Goal: Information Seeking & Learning: Check status

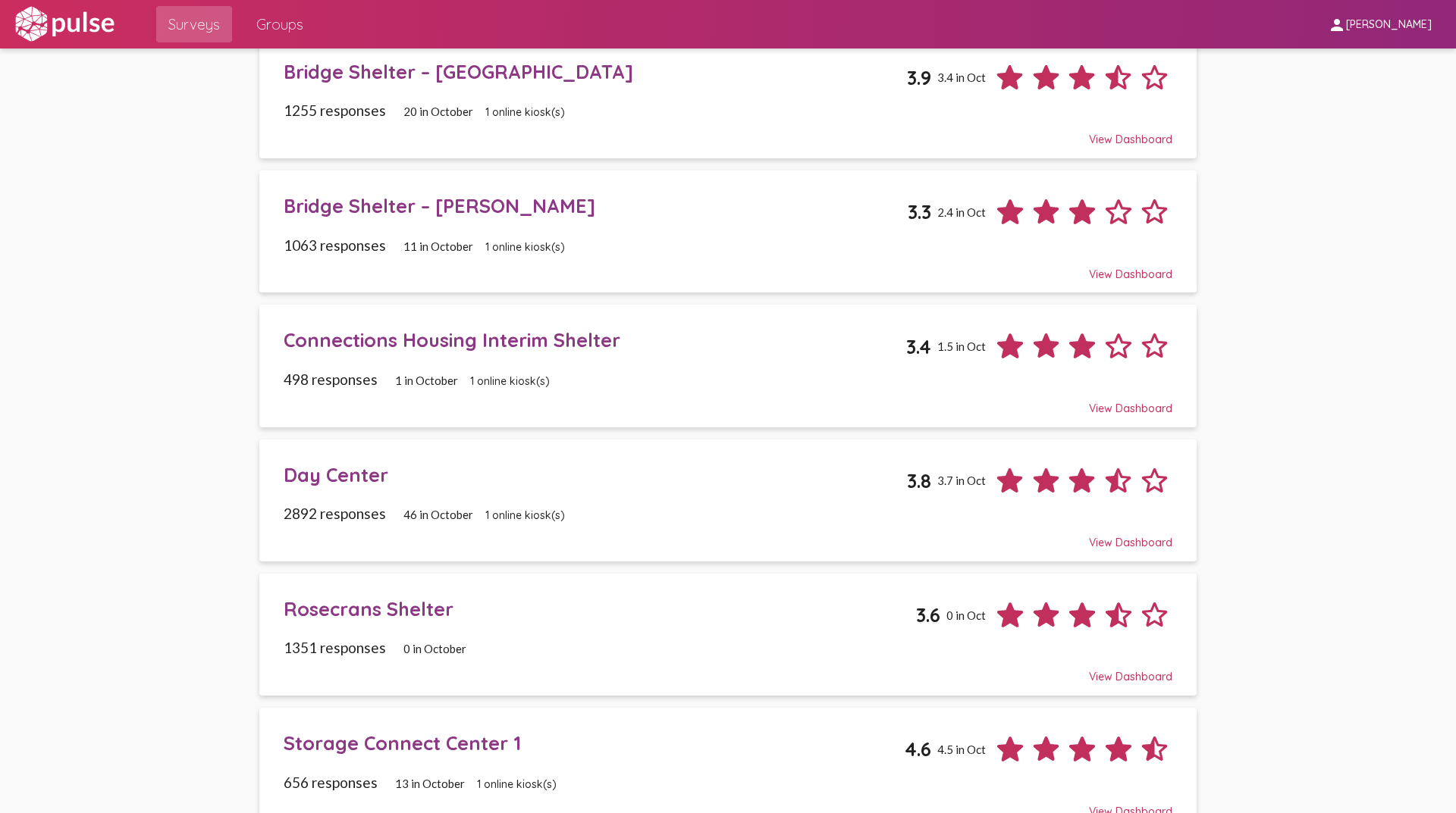
scroll to position [530, 0]
click at [379, 347] on div "Connections Housing Interim Shelter" at bounding box center [595, 338] width 624 height 23
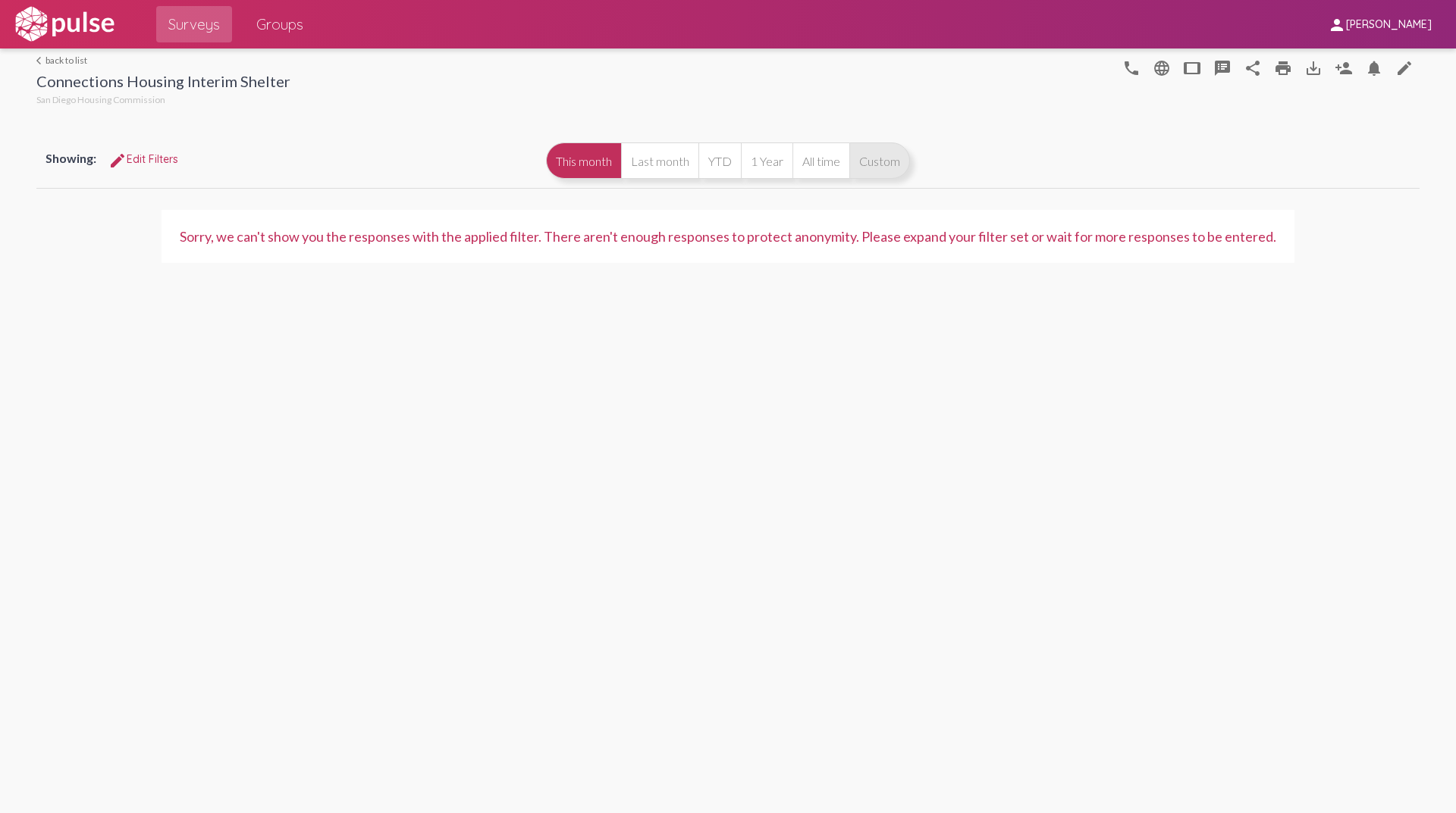
click at [898, 161] on button "Custom" at bounding box center [879, 160] width 61 height 37
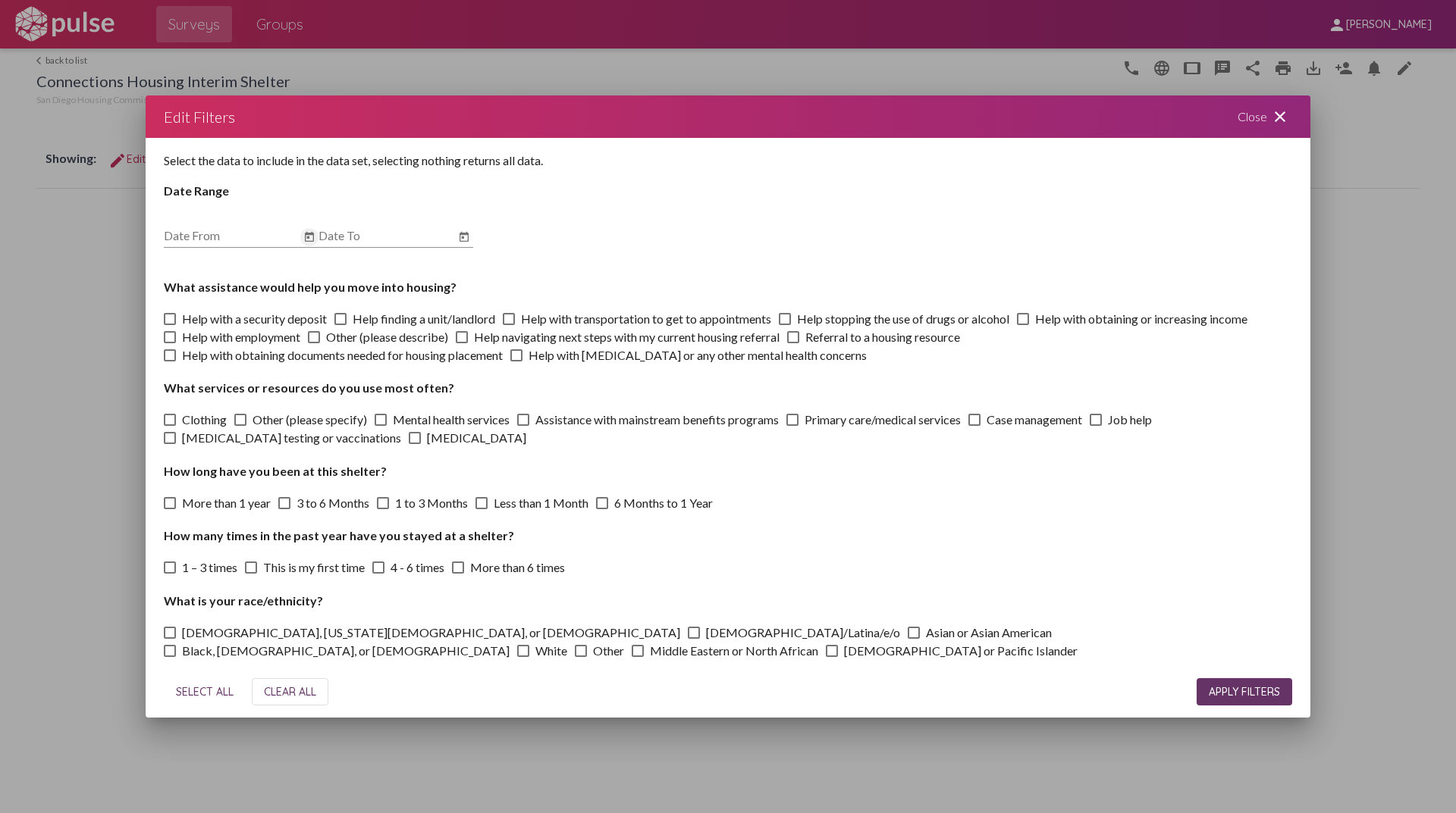
click at [314, 239] on icon "Open calendar" at bounding box center [309, 237] width 12 height 18
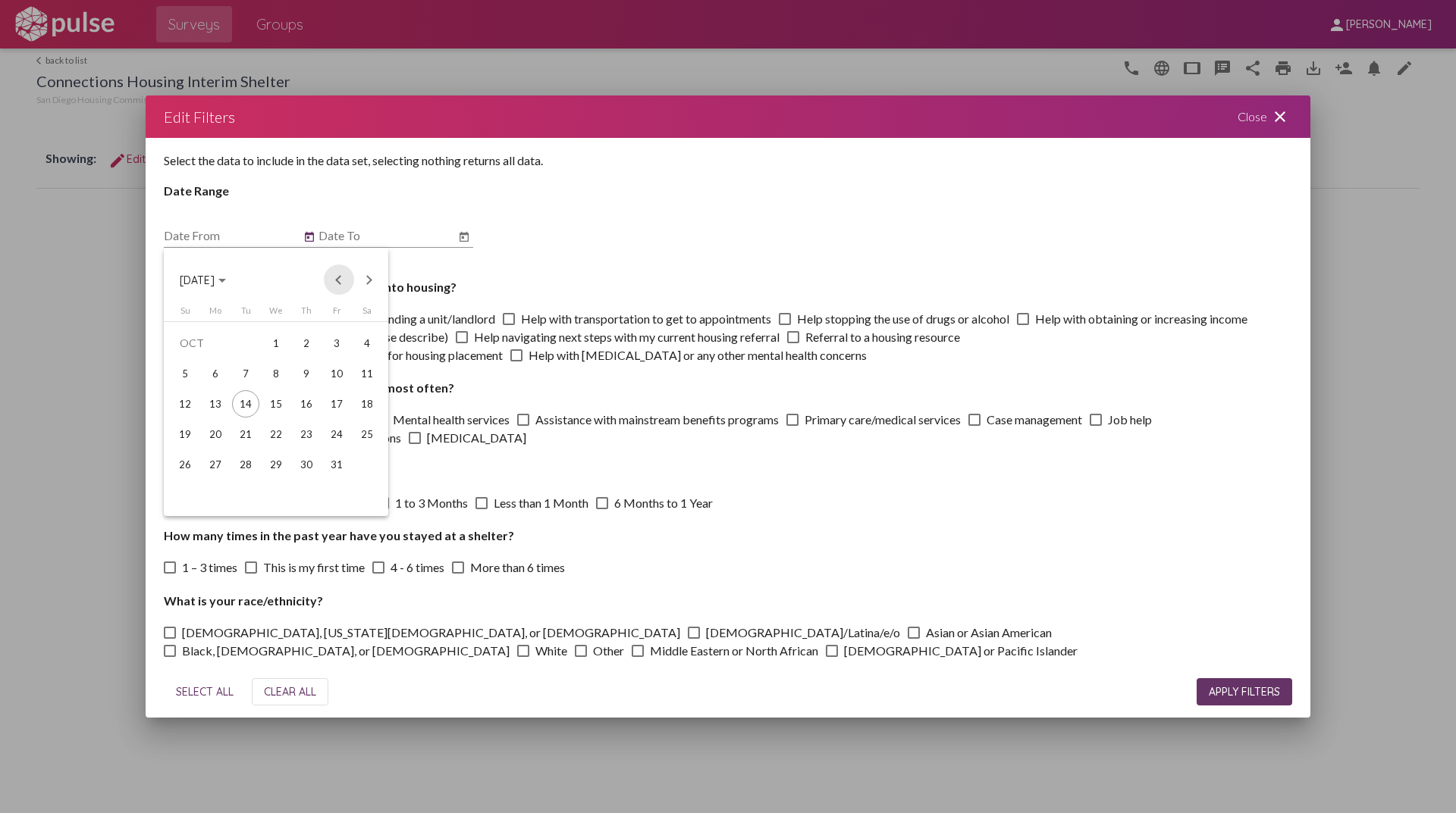
click at [344, 278] on button "Previous month" at bounding box center [338, 279] width 30 height 30
click at [343, 281] on button "Previous month" at bounding box center [338, 279] width 30 height 30
click at [235, 372] on div "1" at bounding box center [245, 373] width 27 height 27
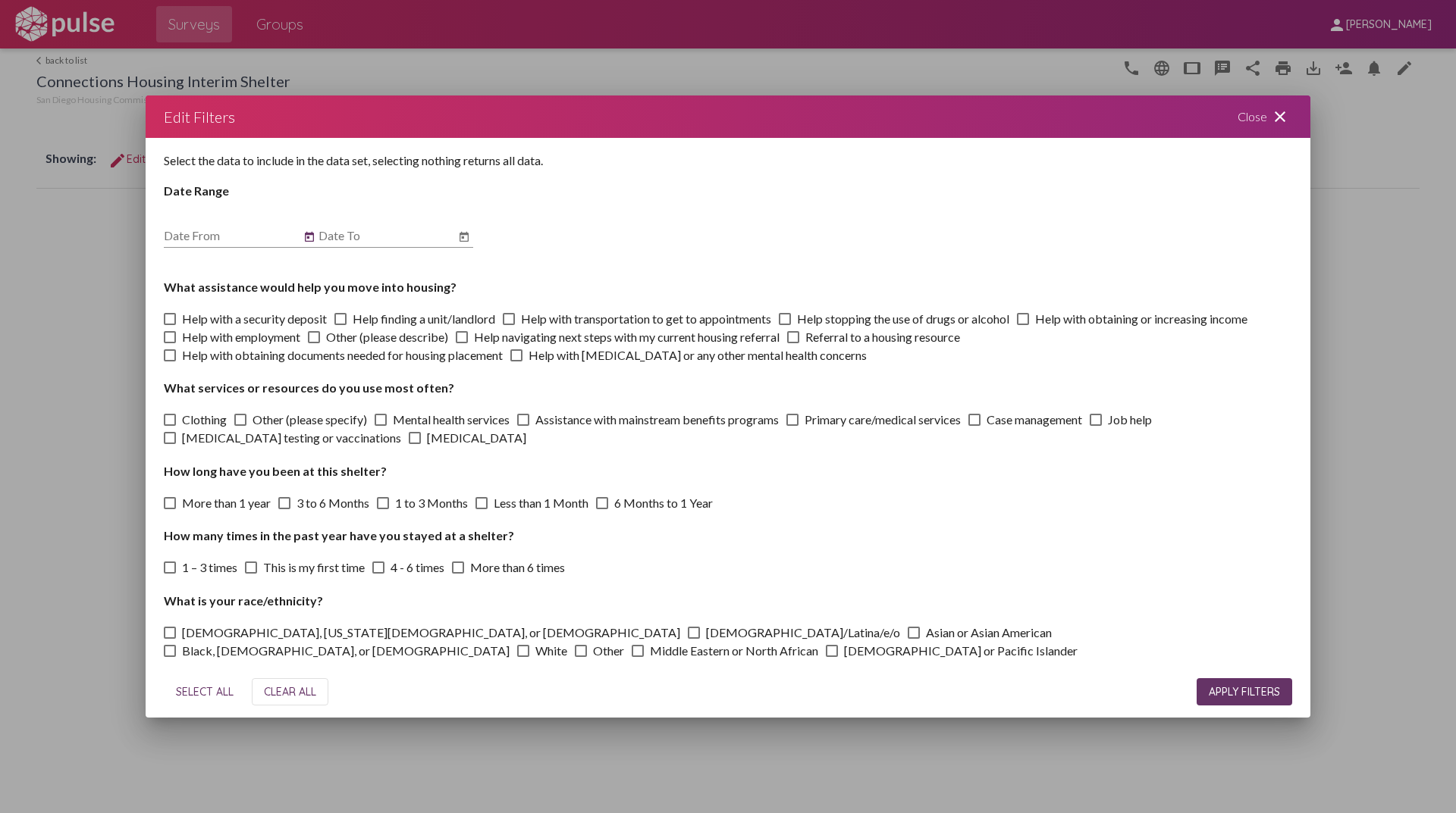
type input "[DATE]"
click at [465, 234] on icon "Open calendar" at bounding box center [464, 237] width 9 height 10
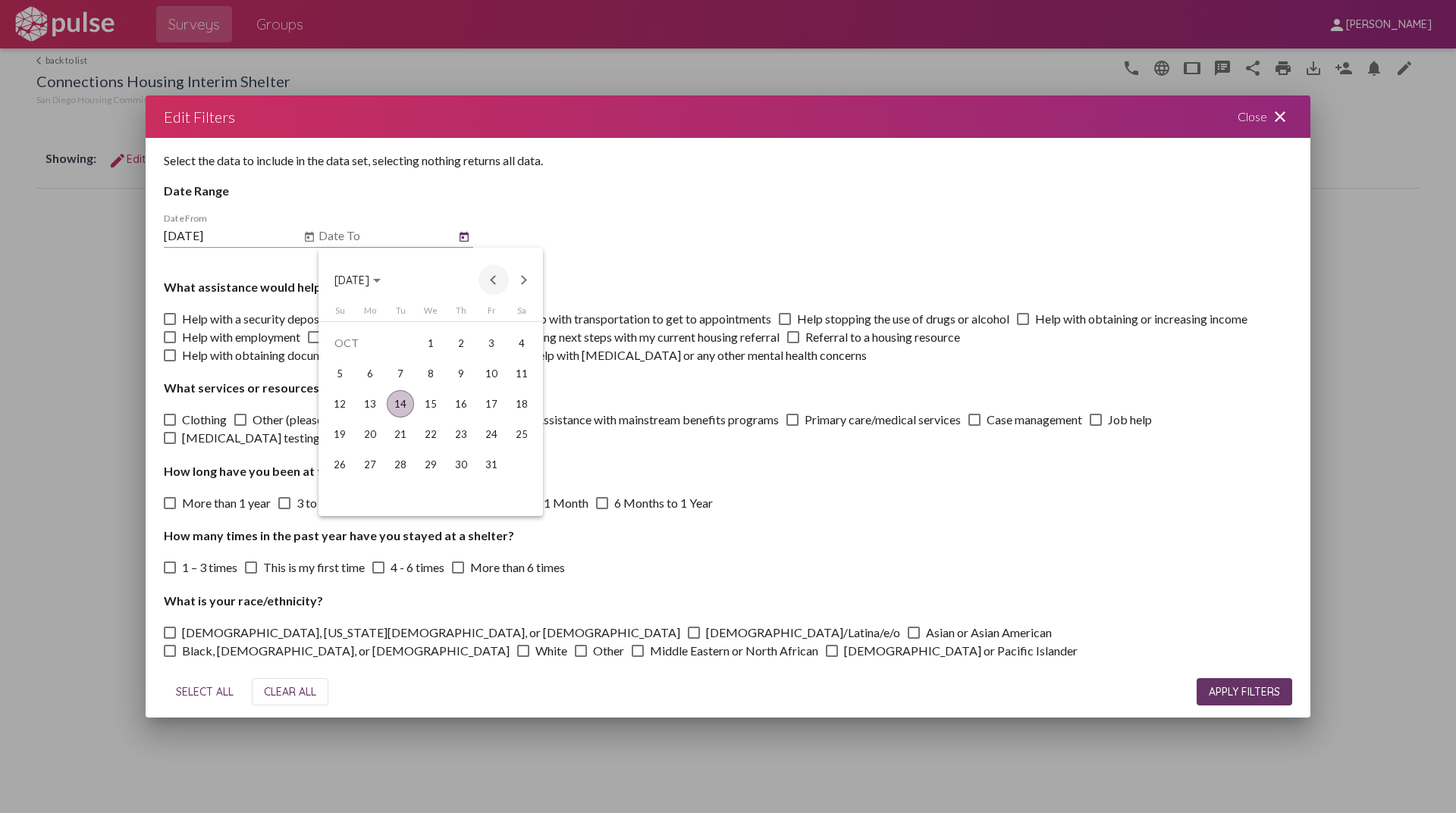
click at [500, 273] on button "Previous month" at bounding box center [493, 279] width 30 height 30
click at [400, 505] on div "30" at bounding box center [400, 495] width 27 height 27
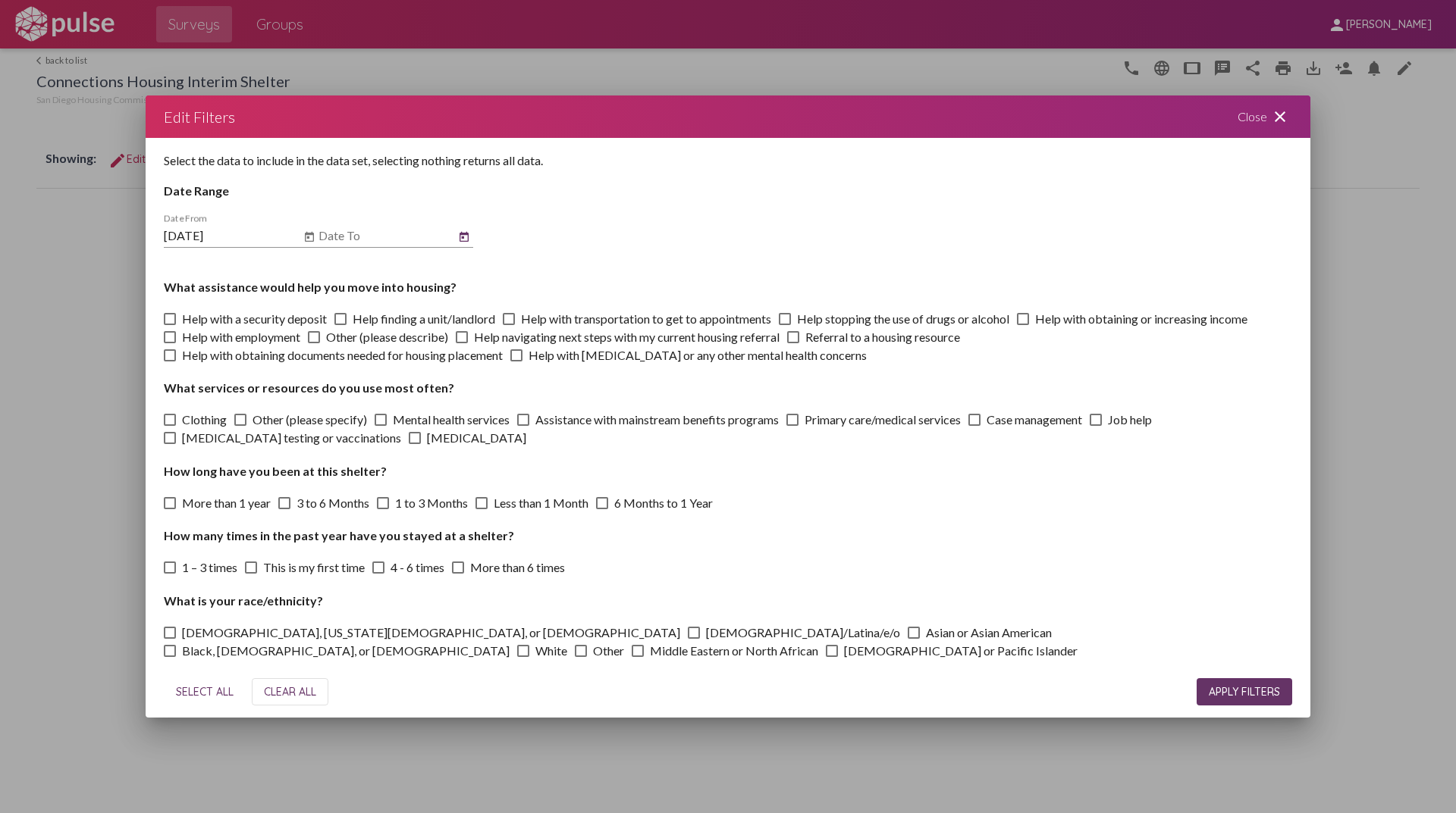
type input "[DATE]"
click at [208, 685] on span "SELECT ALL" at bounding box center [205, 692] width 57 height 13
checkbox input "true"
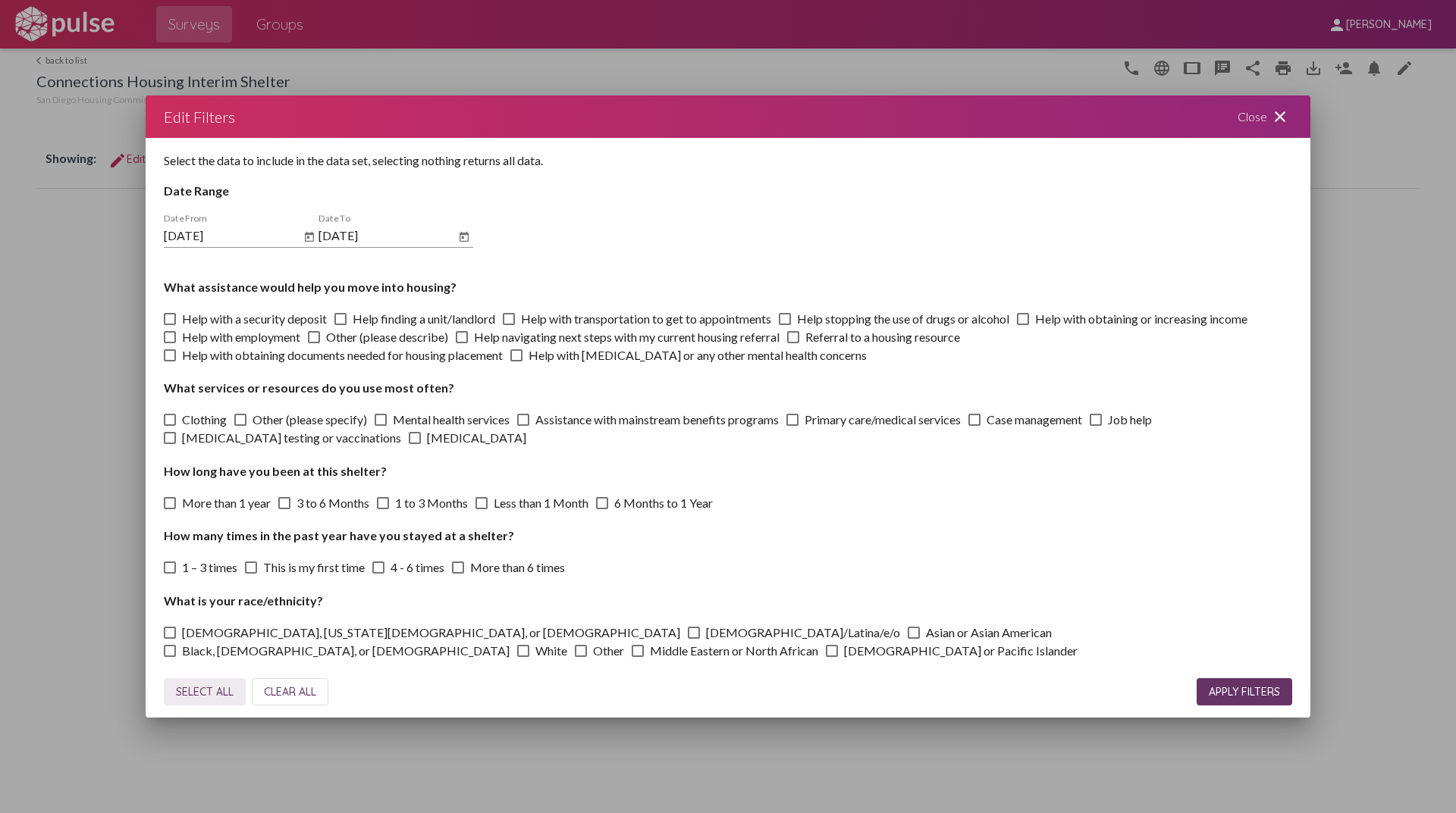
checkbox input "true"
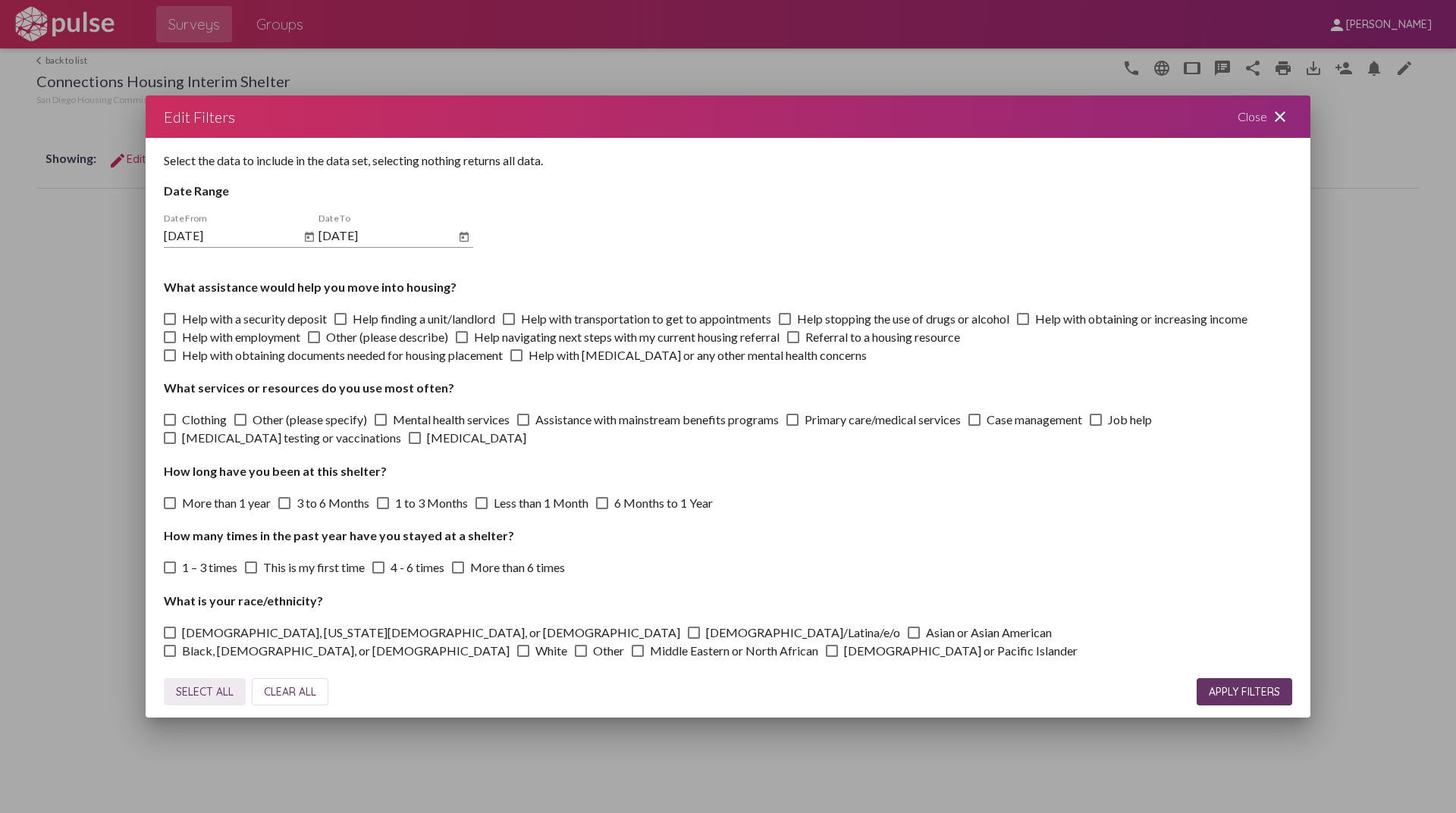
checkbox input "true"
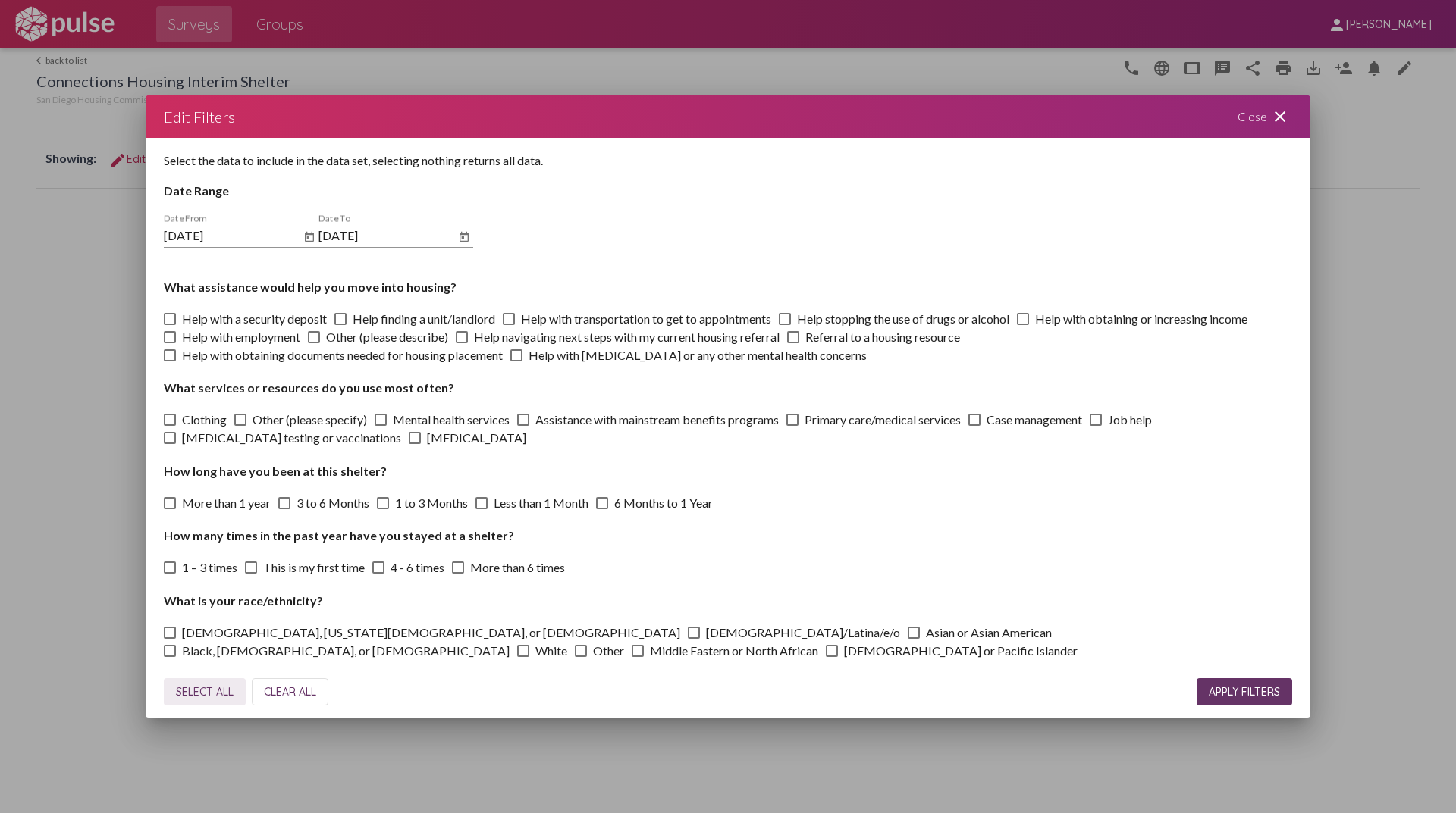
checkbox input "true"
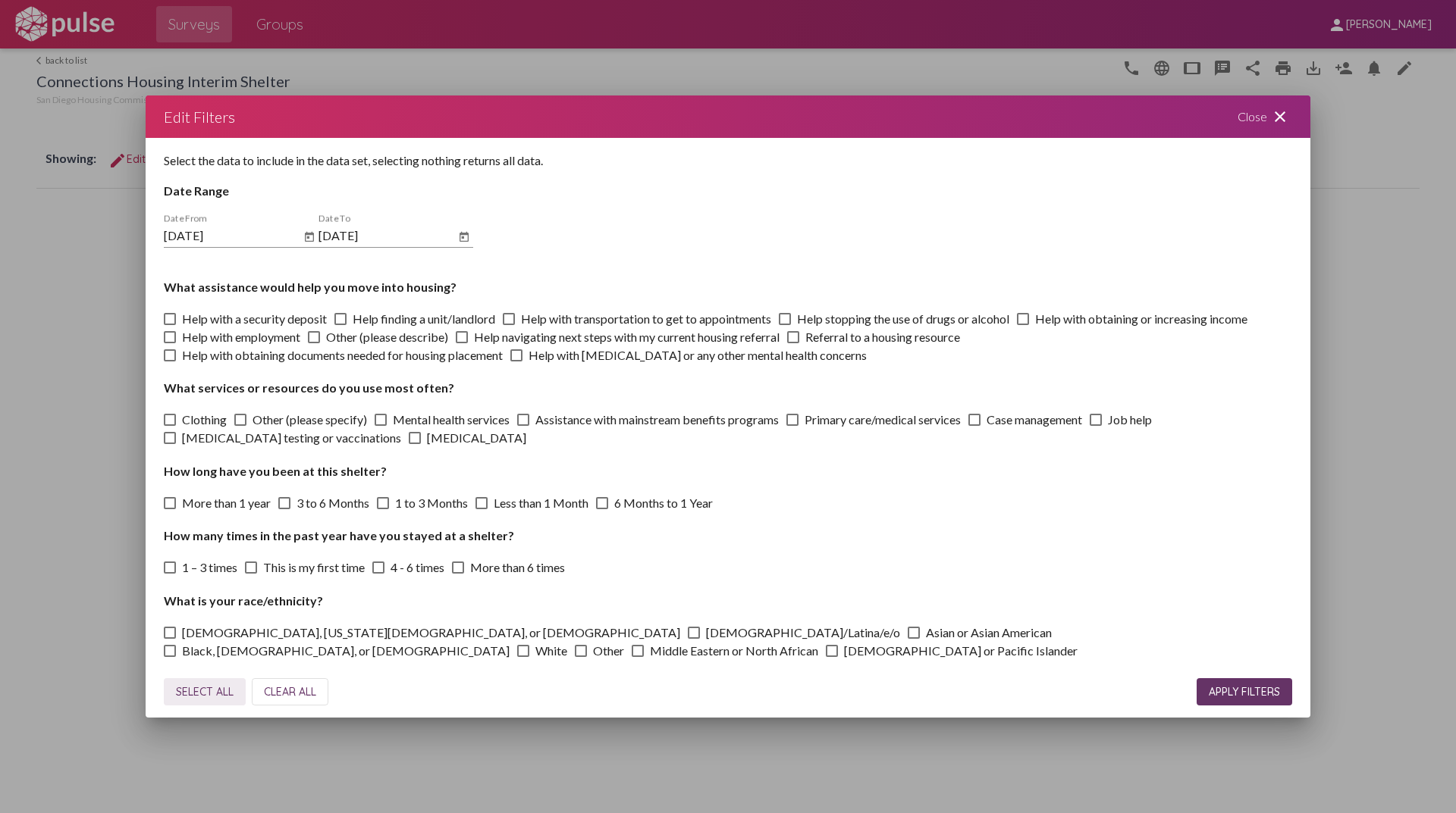
checkbox input "true"
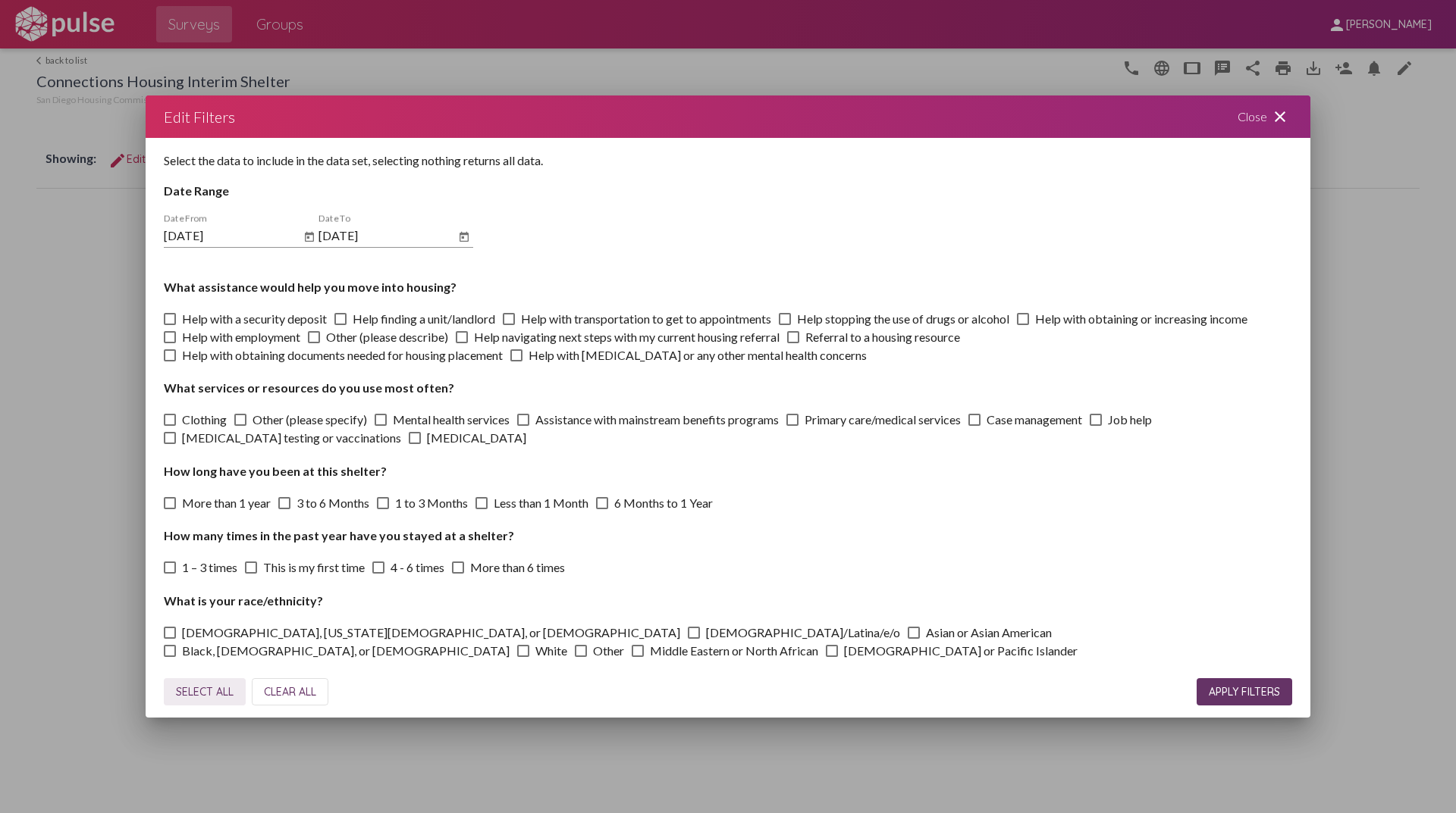
checkbox input "true"
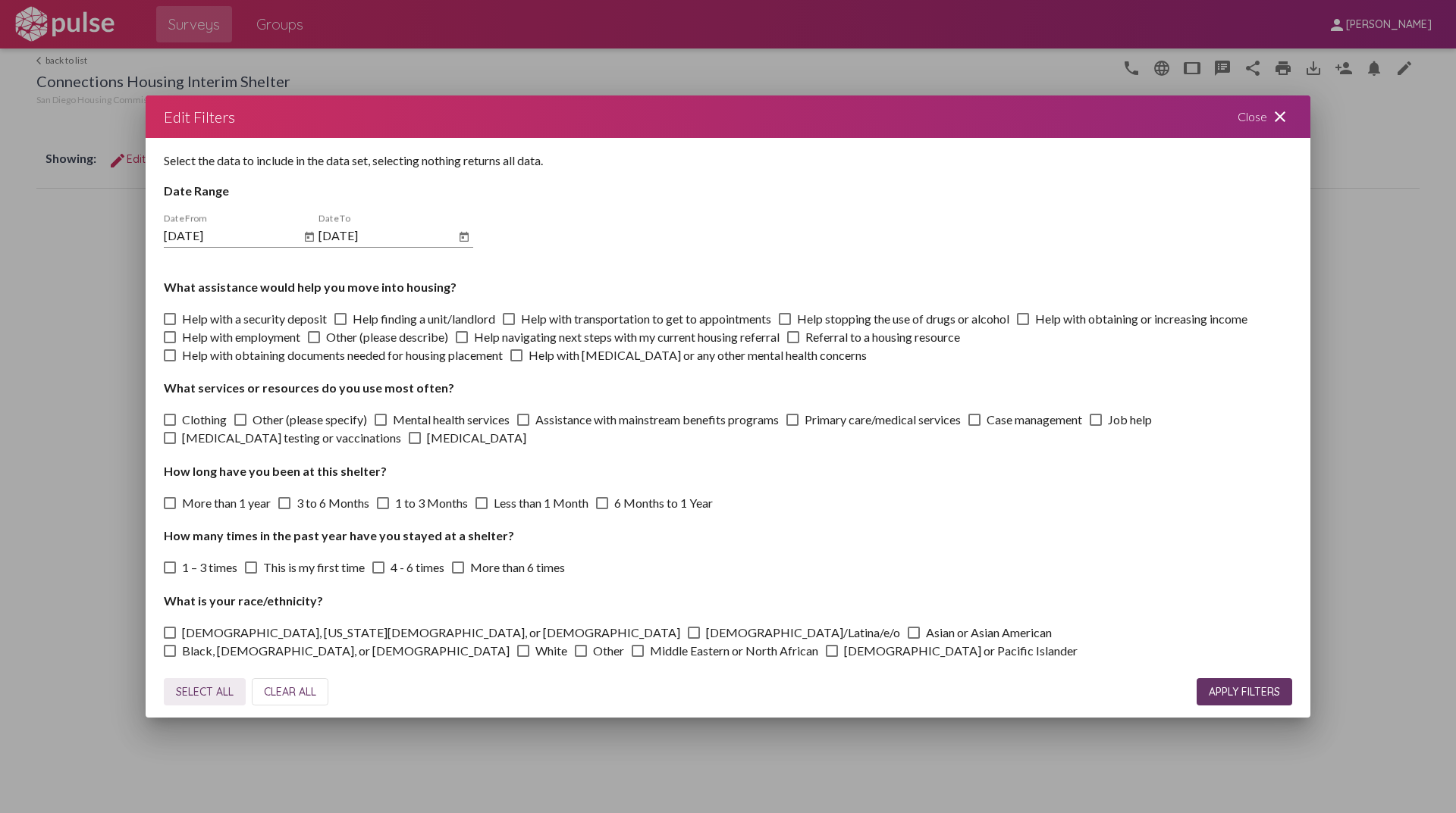
checkbox input "true"
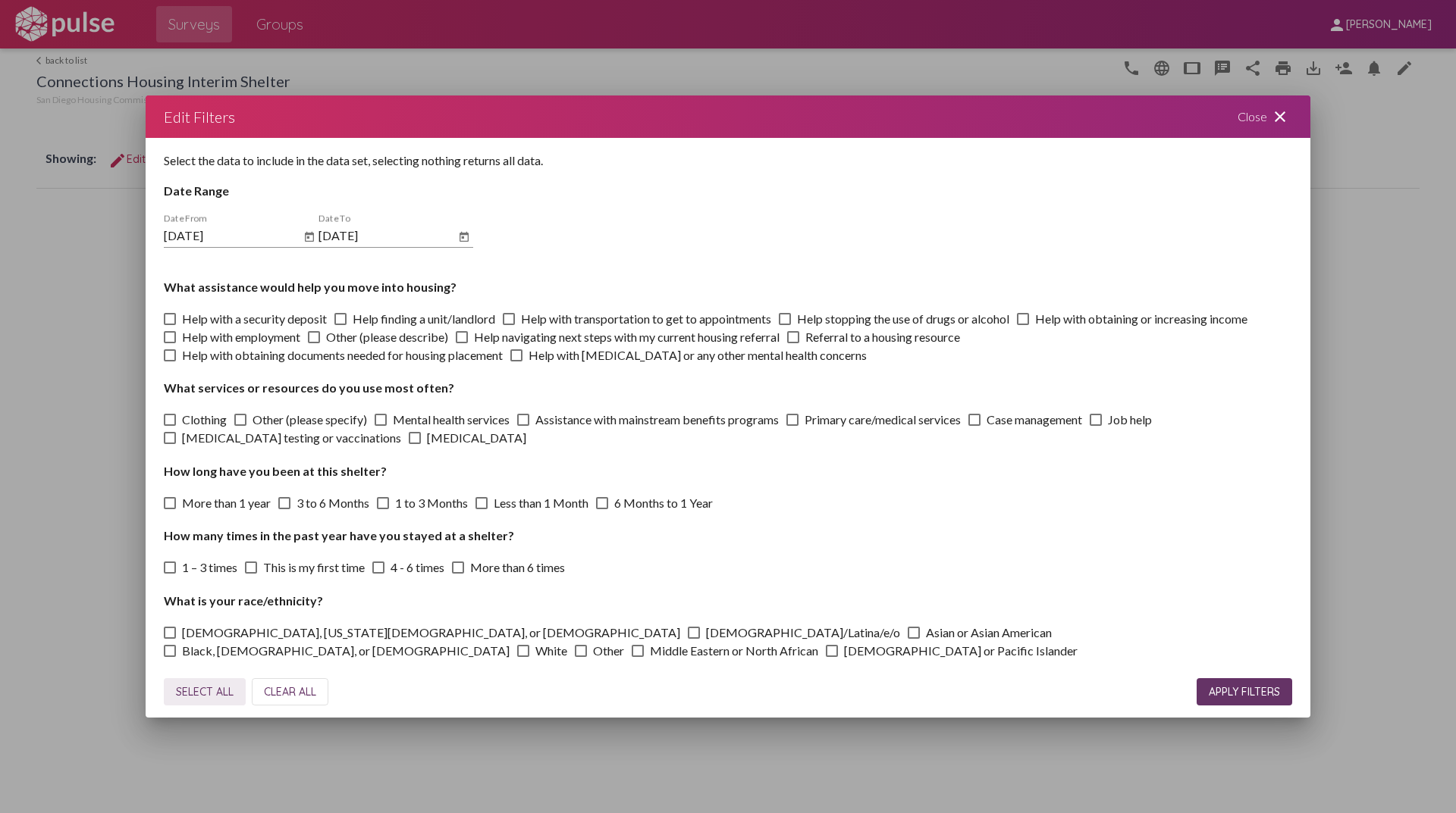
checkbox input "true"
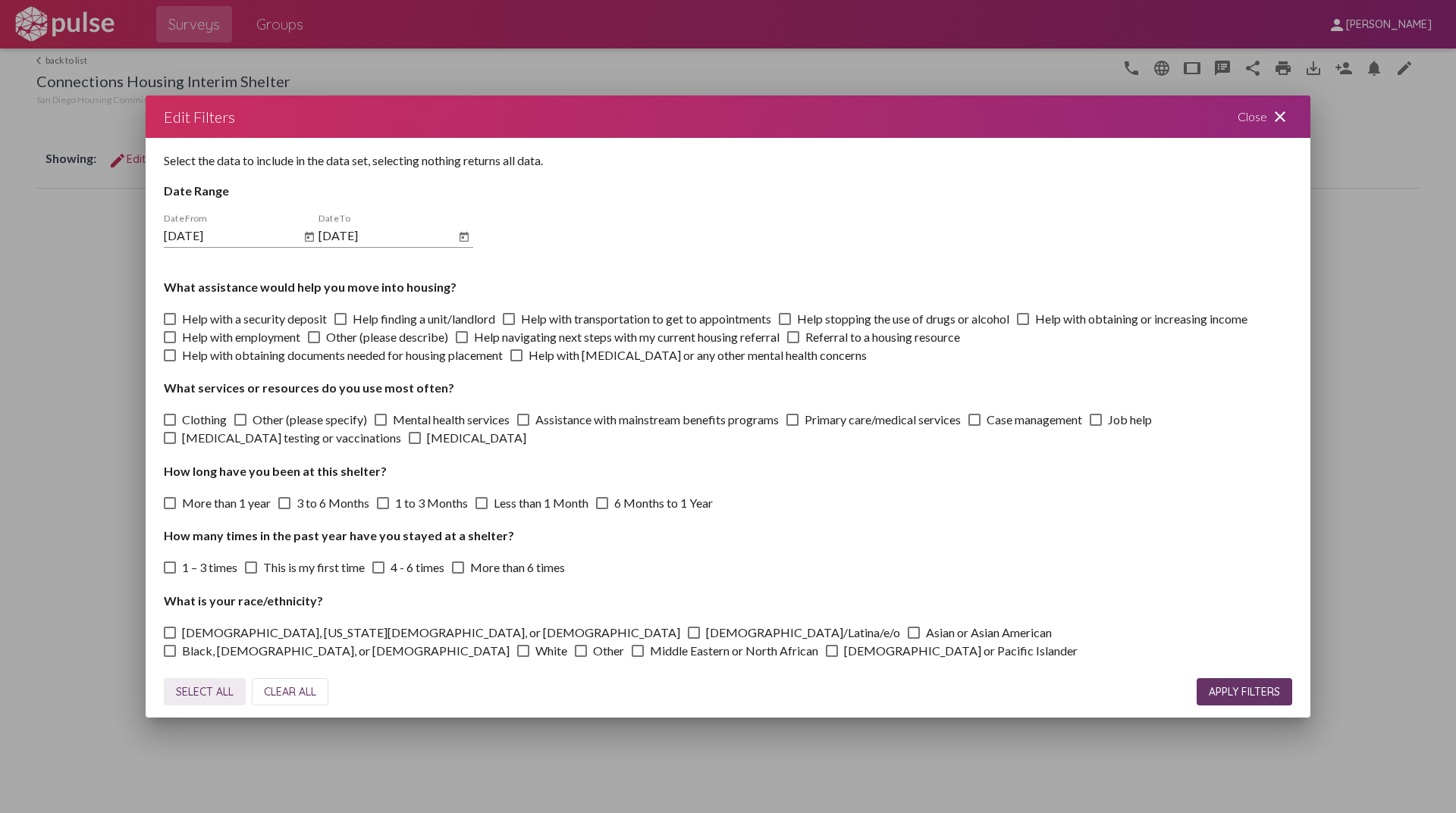
checkbox input "true"
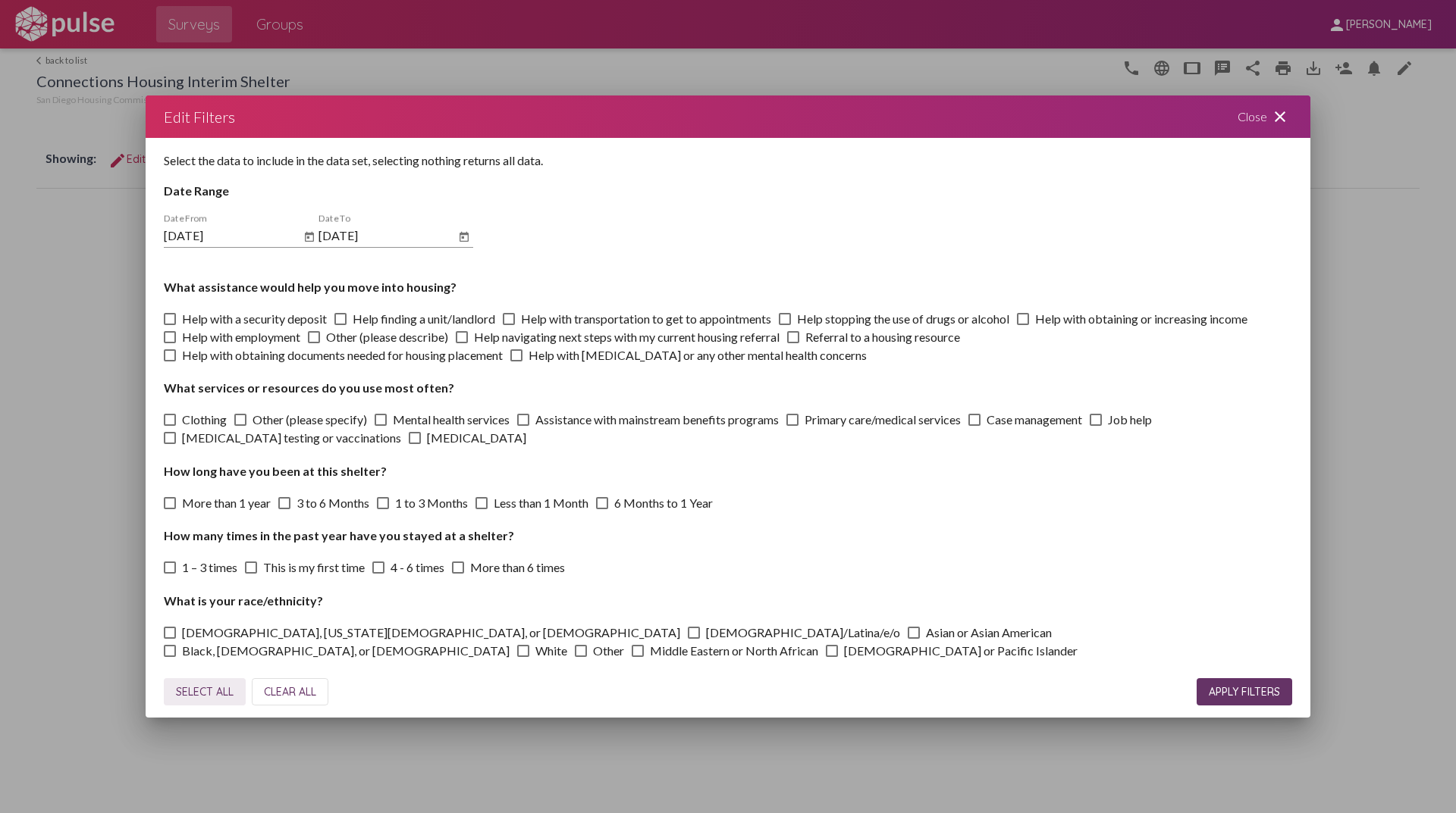
checkbox input "true"
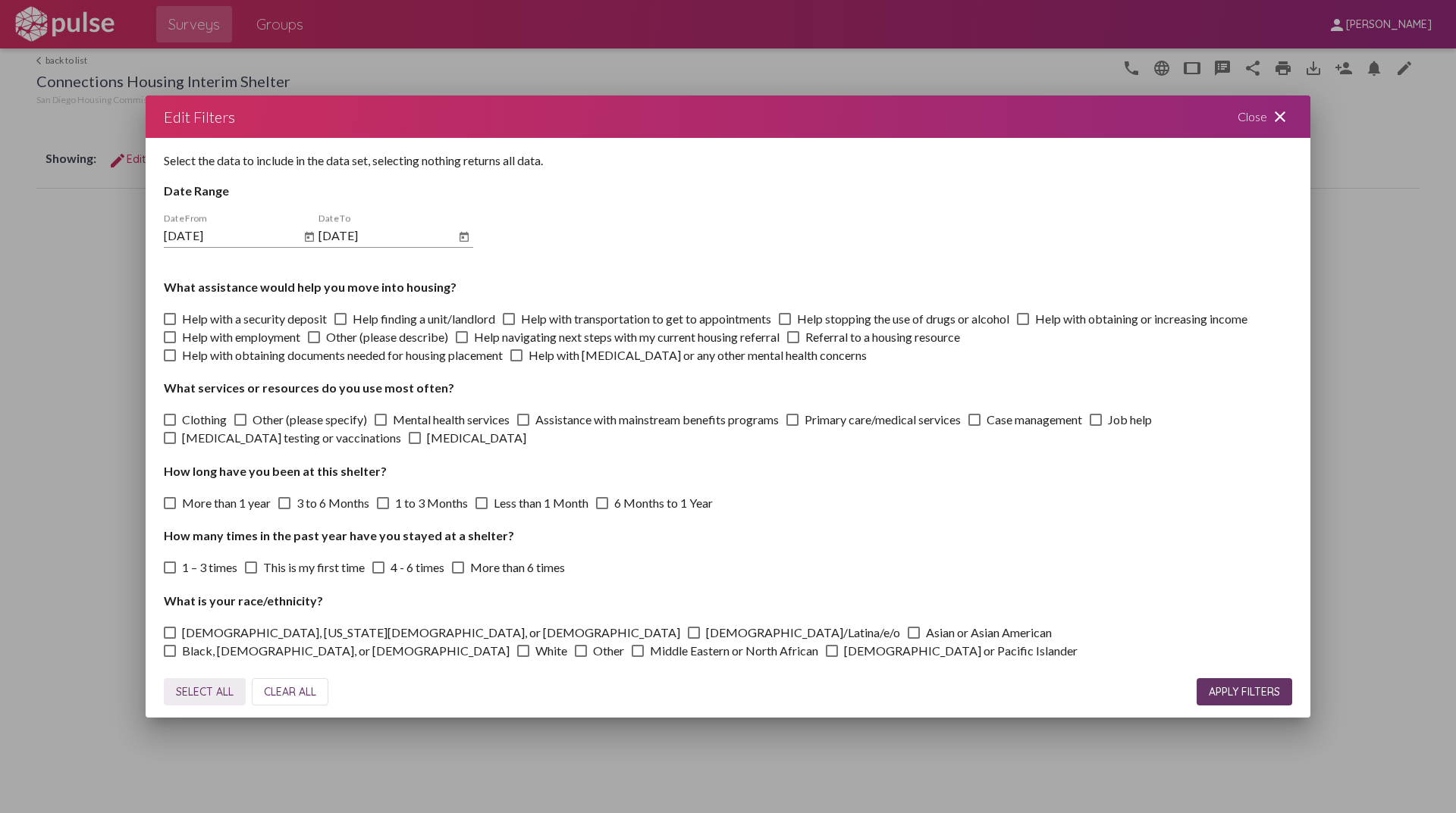
checkbox input "true"
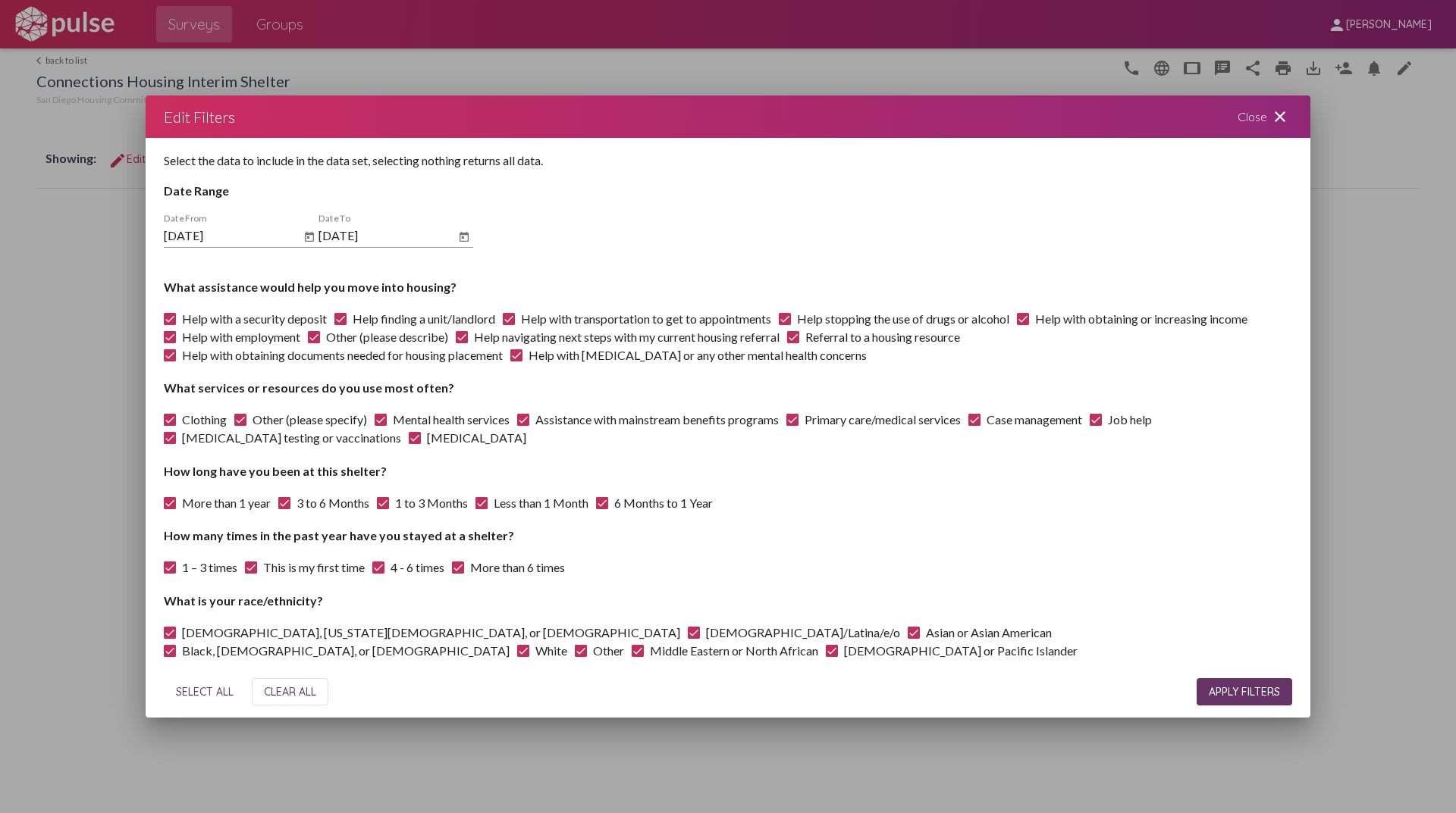
click at [1211, 682] on button "APPLY FILTERS" at bounding box center [1244, 692] width 96 height 27
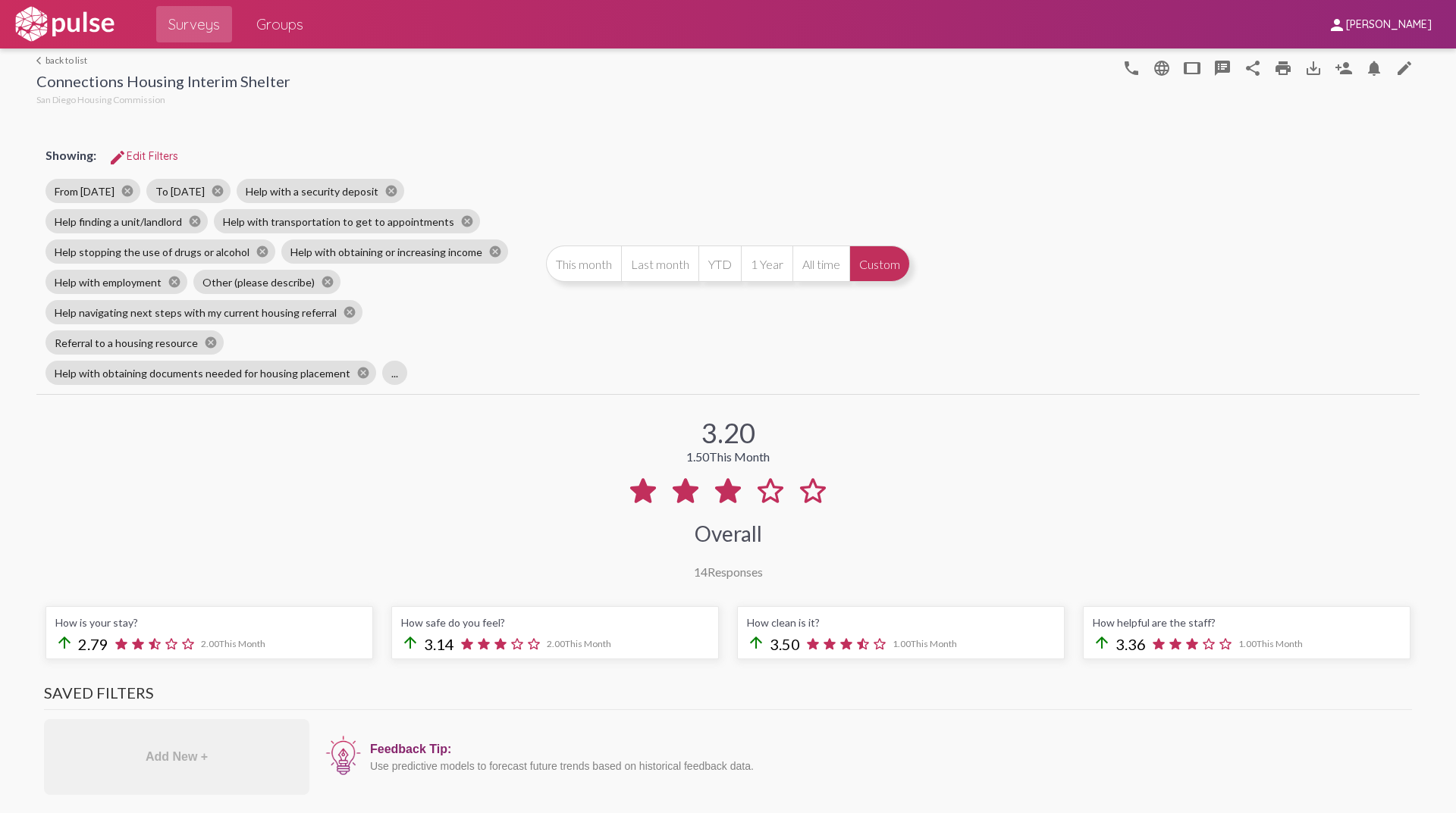
click at [417, 470] on div "3.20 1.50 This Month Overall 14 Responses" at bounding box center [728, 489] width 1383 height 181
click at [62, 62] on link "arrow_back_ios back to list" at bounding box center [163, 61] width 254 height 12
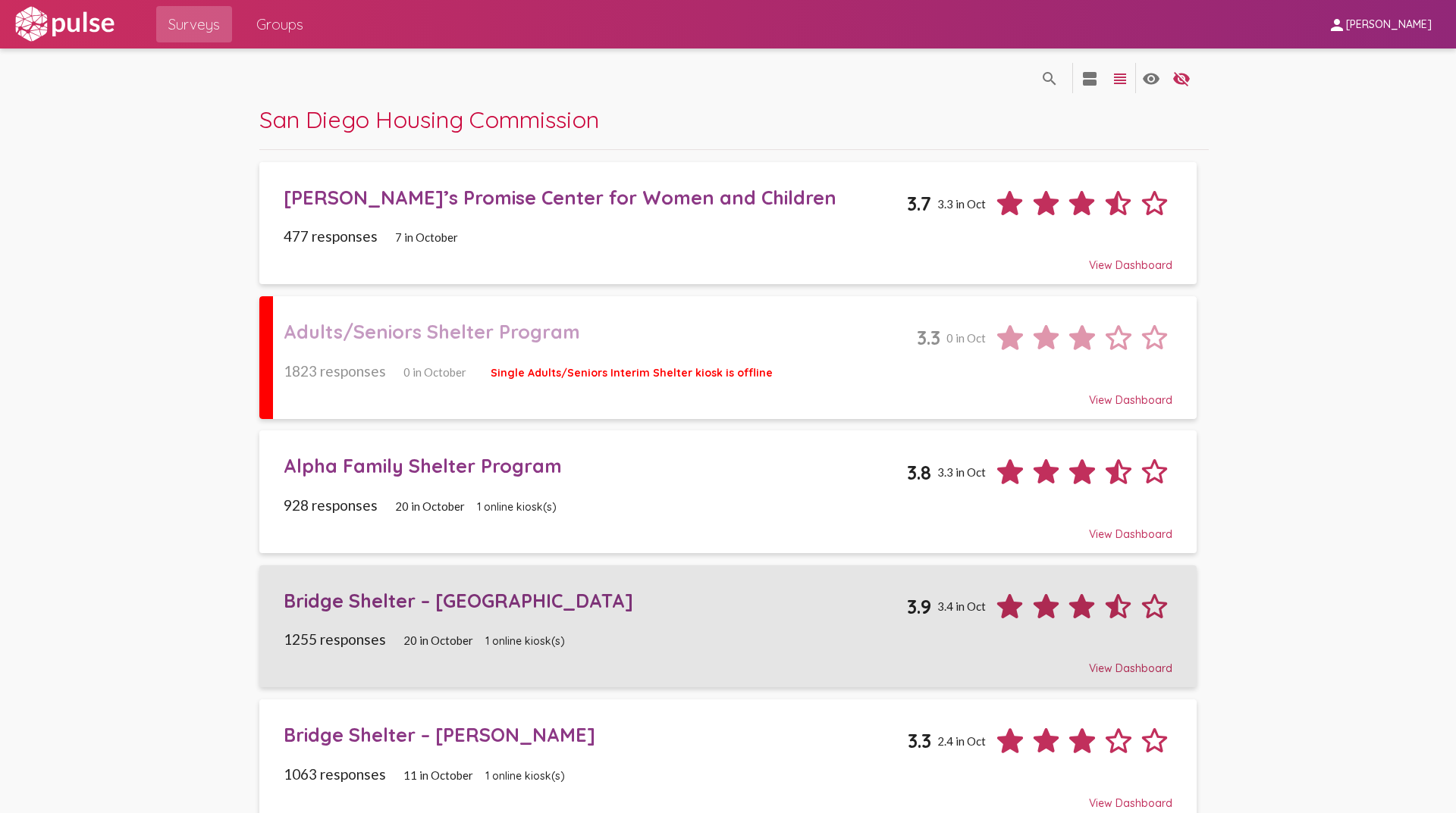
click at [469, 604] on div "Bridge Shelter – [GEOGRAPHIC_DATA]" at bounding box center [595, 601] width 624 height 23
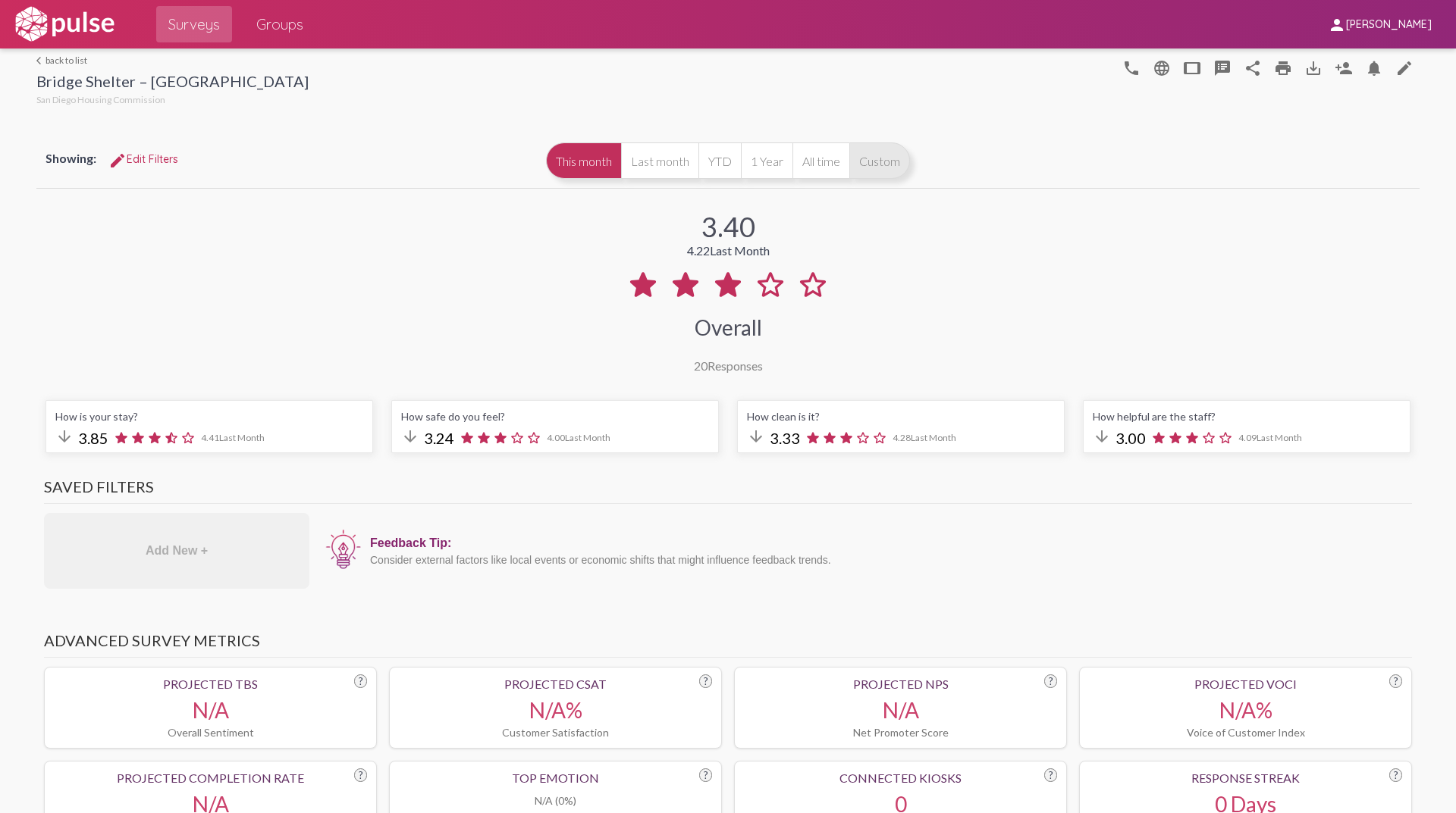
click at [878, 172] on button "Custom" at bounding box center [879, 160] width 61 height 37
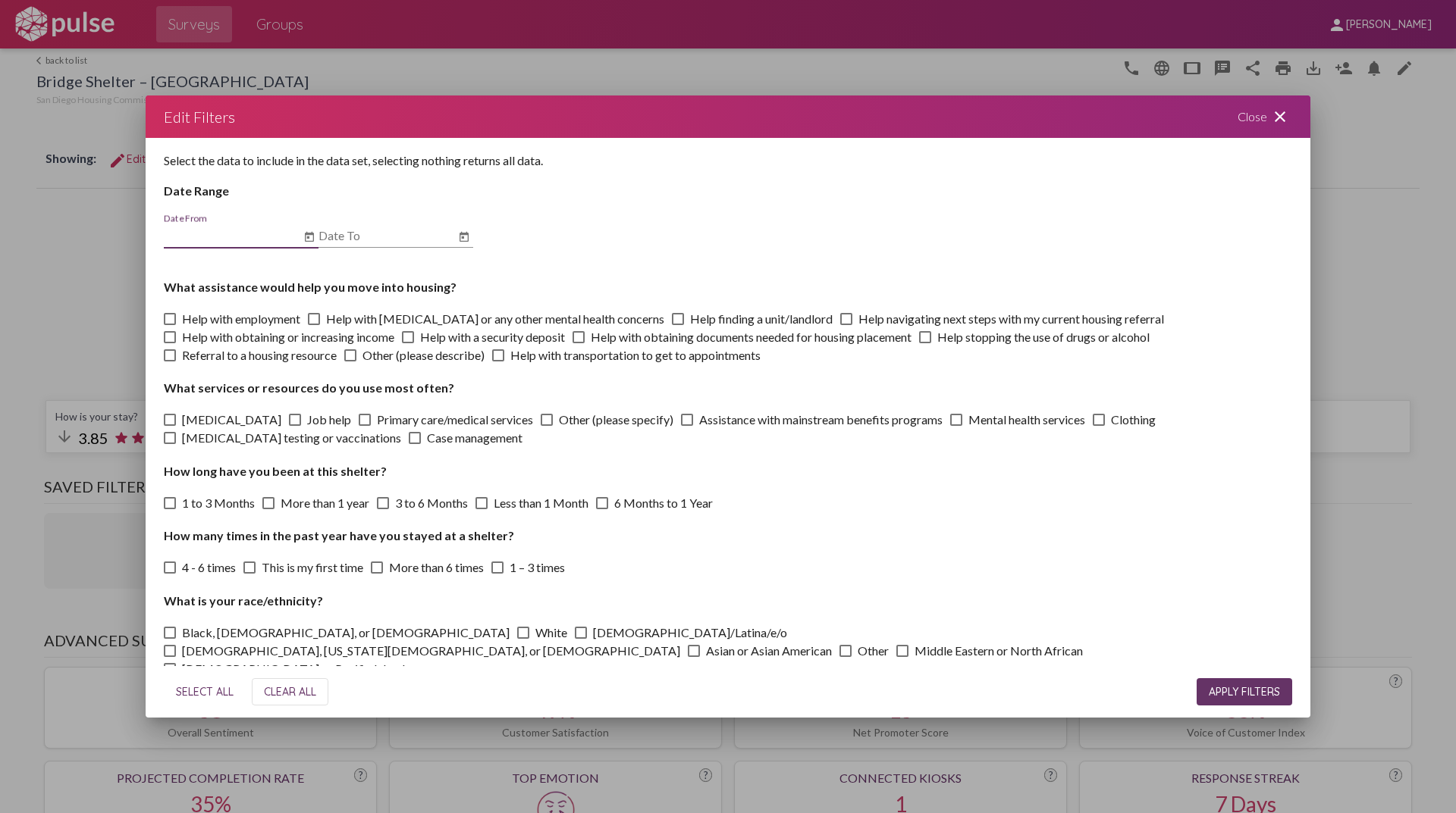
click at [305, 230] on icon "Open calendar" at bounding box center [309, 237] width 12 height 18
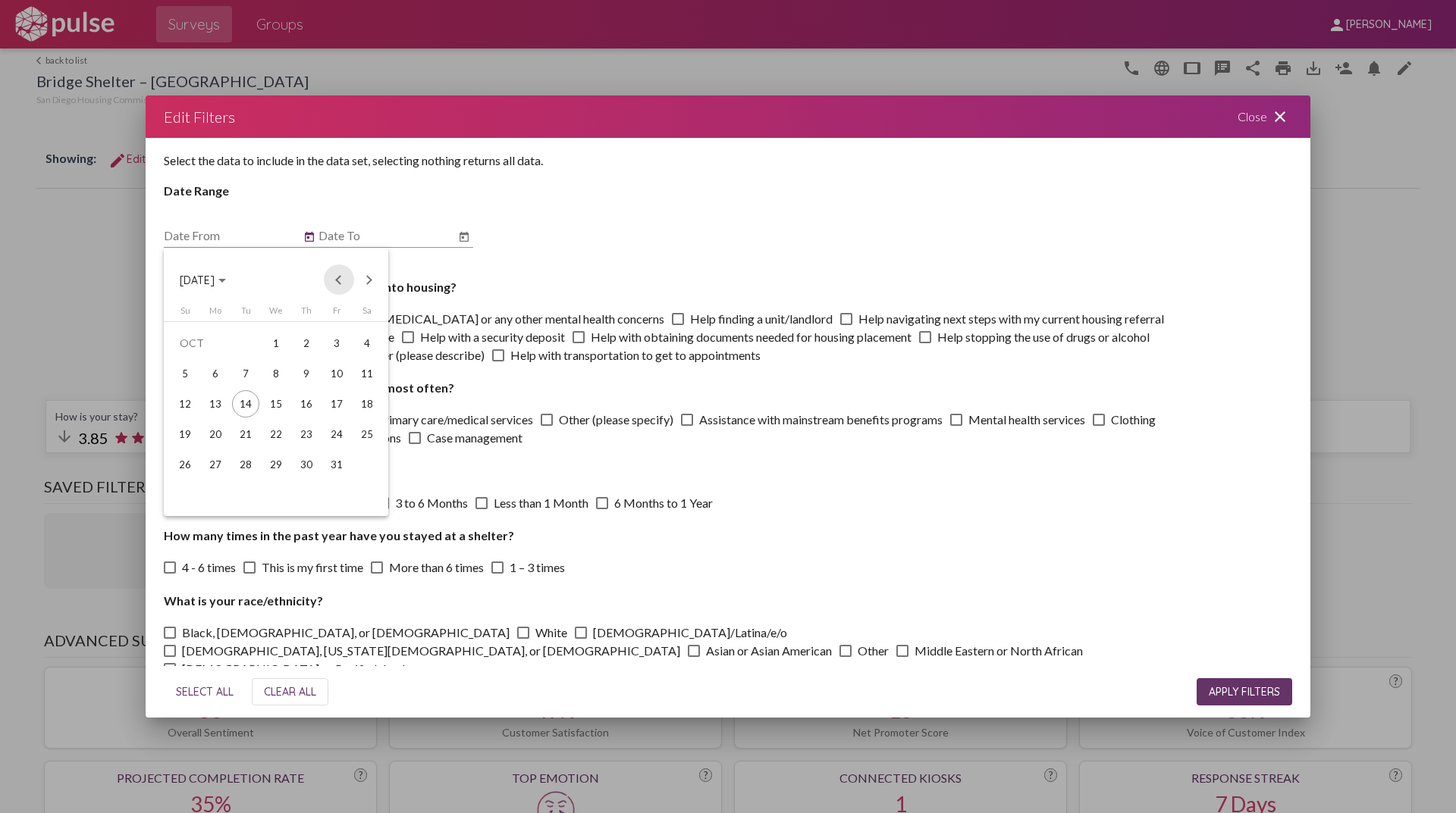
click at [333, 284] on button "Previous month" at bounding box center [338, 279] width 30 height 30
click at [338, 284] on button "Previous month" at bounding box center [338, 279] width 30 height 30
click at [244, 375] on div "1" at bounding box center [245, 373] width 27 height 27
type input "[DATE]"
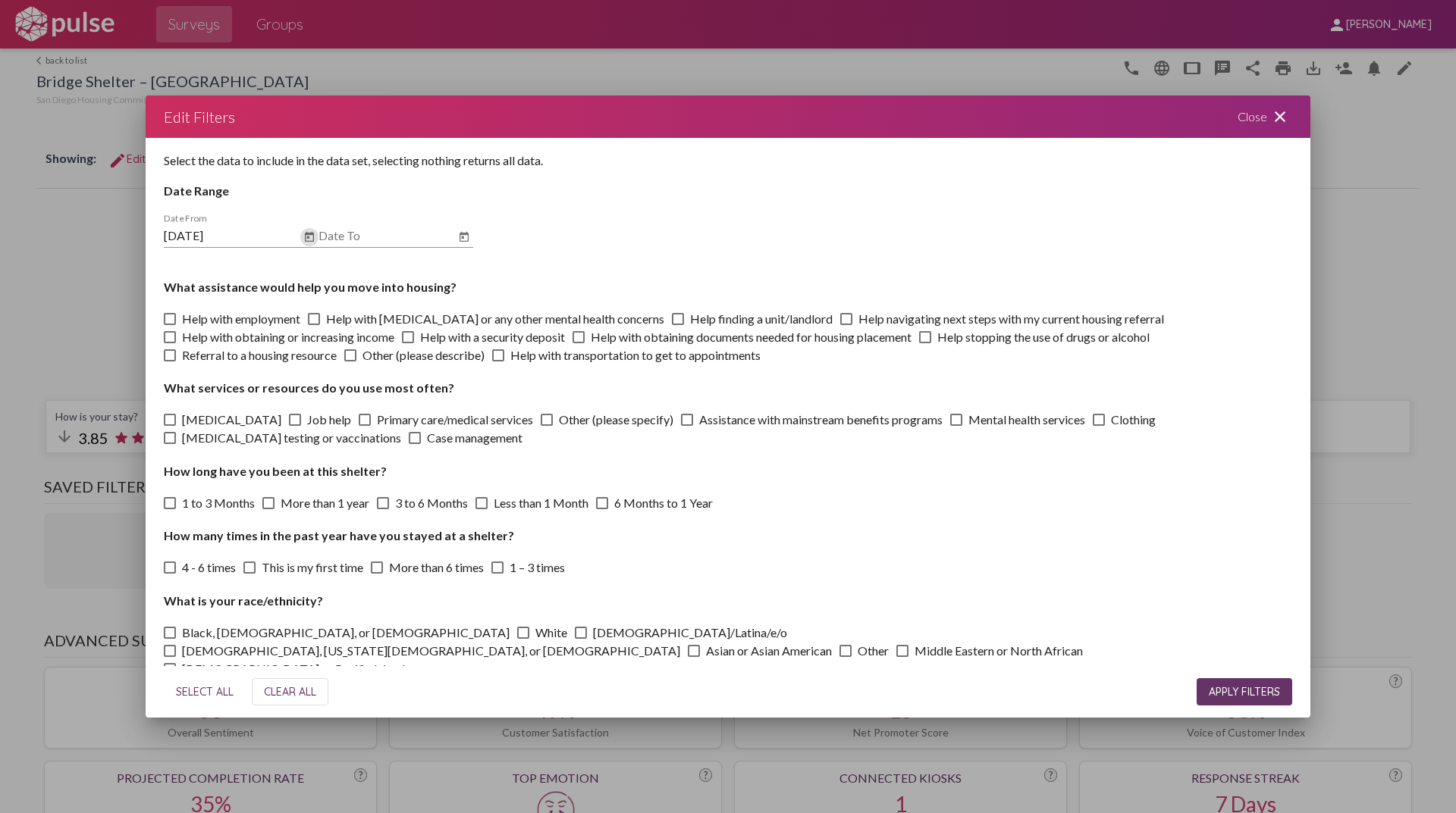
click at [467, 234] on icon "Open calendar" at bounding box center [464, 237] width 9 height 10
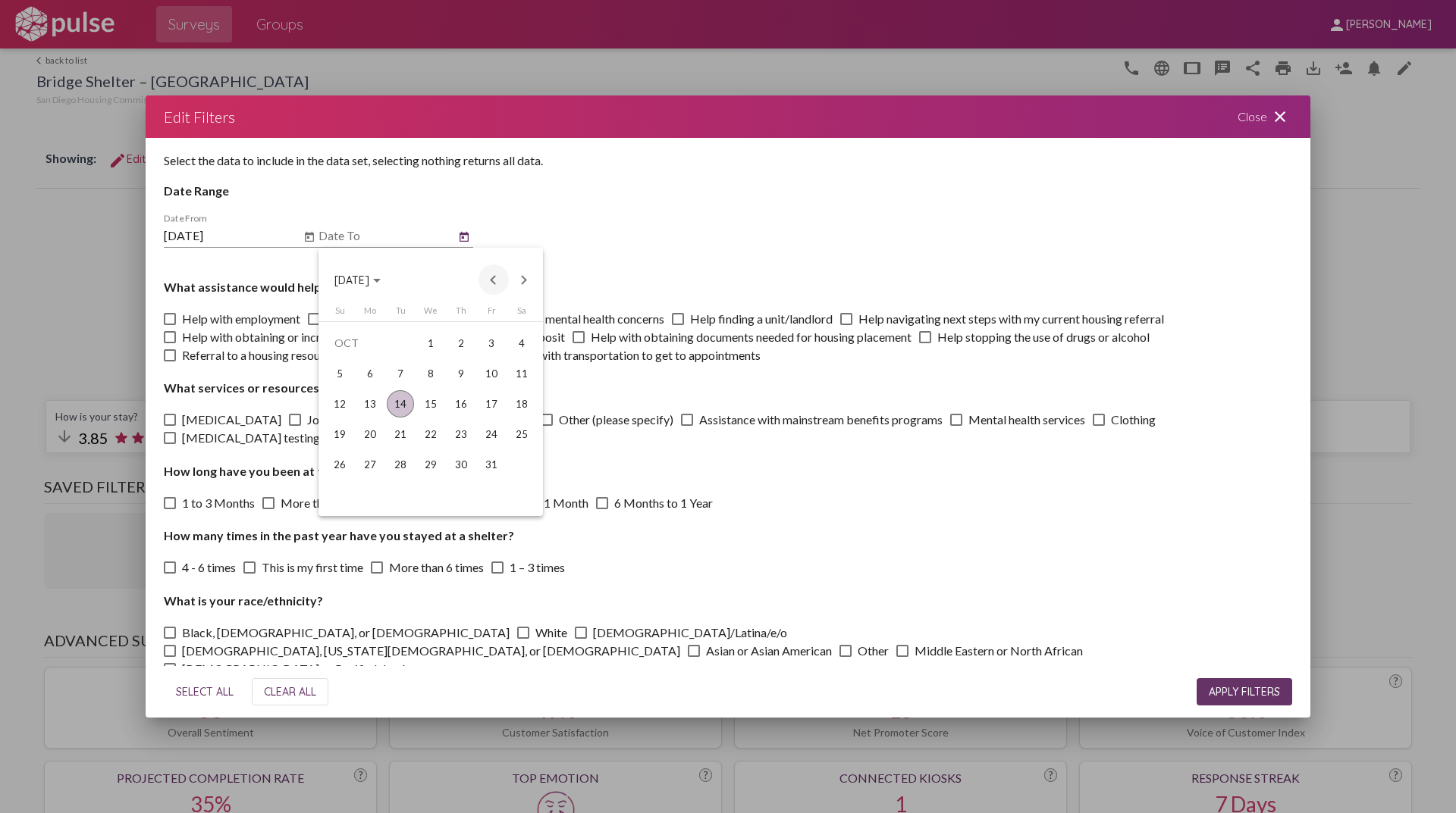
click at [494, 273] on button "Previous month" at bounding box center [493, 279] width 30 height 30
click at [402, 490] on div "30" at bounding box center [400, 495] width 27 height 27
type input "[DATE]"
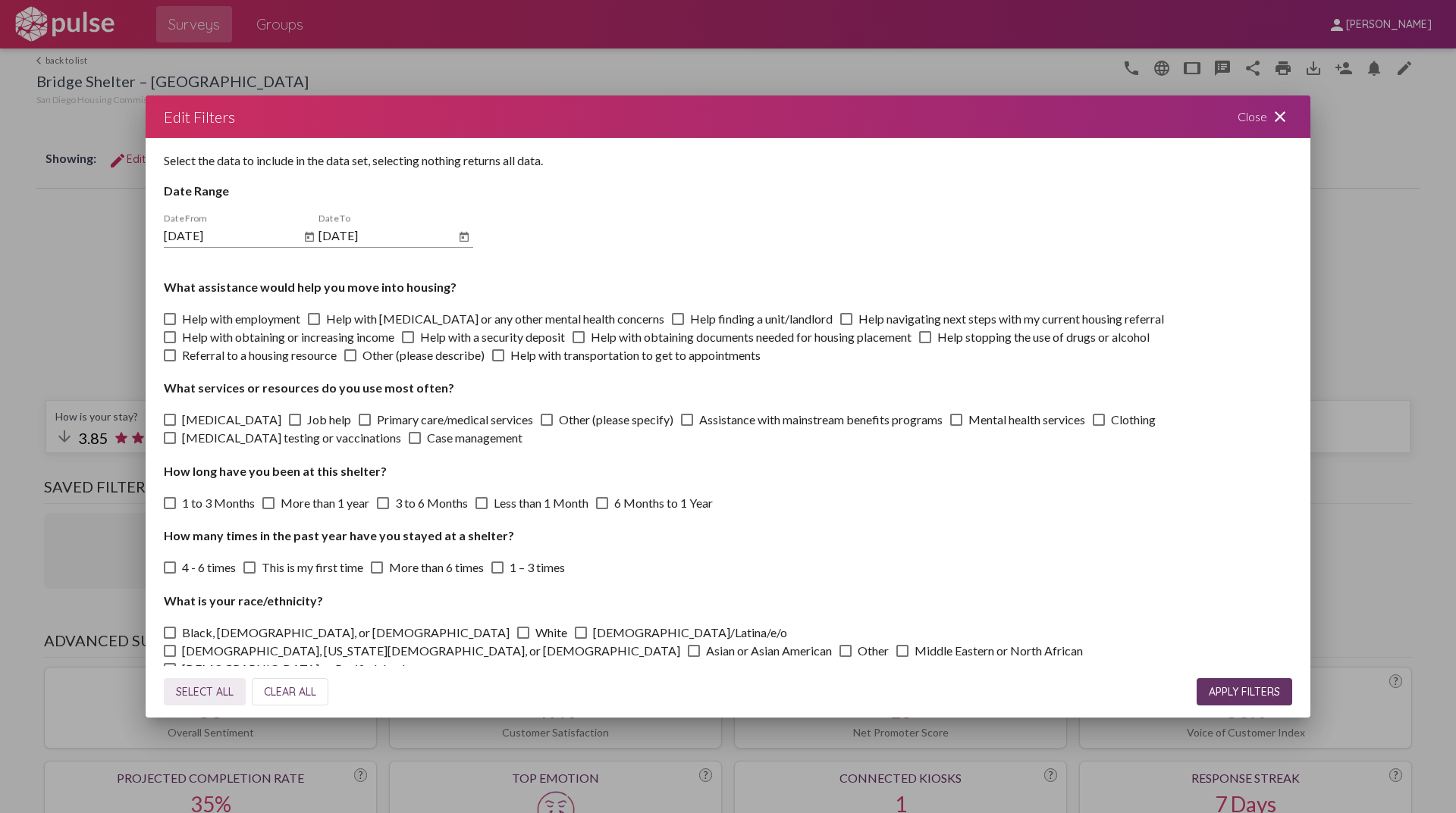
click at [196, 685] on span "SELECT ALL" at bounding box center [205, 692] width 57 height 13
checkbox input "true"
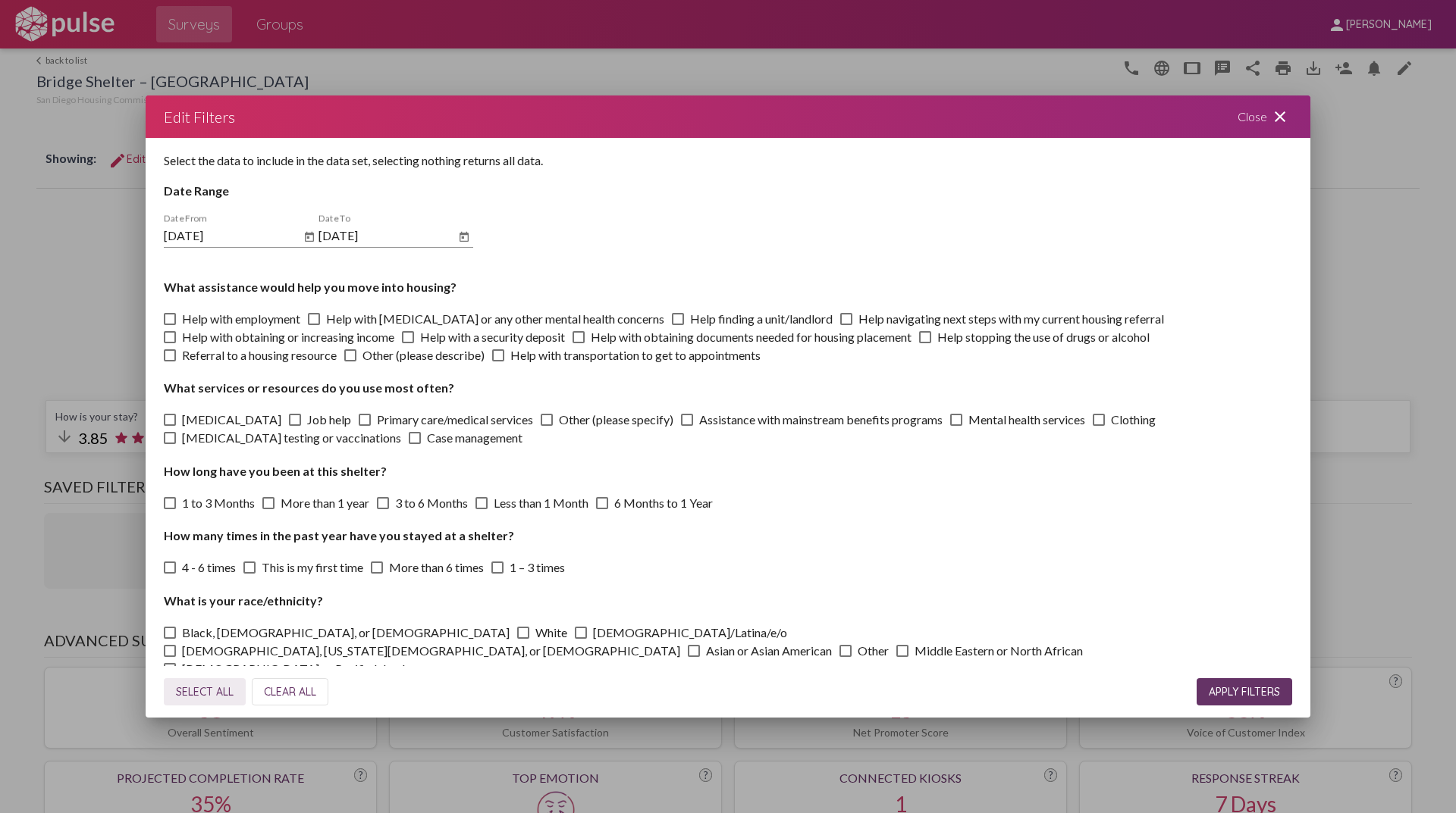
checkbox input "true"
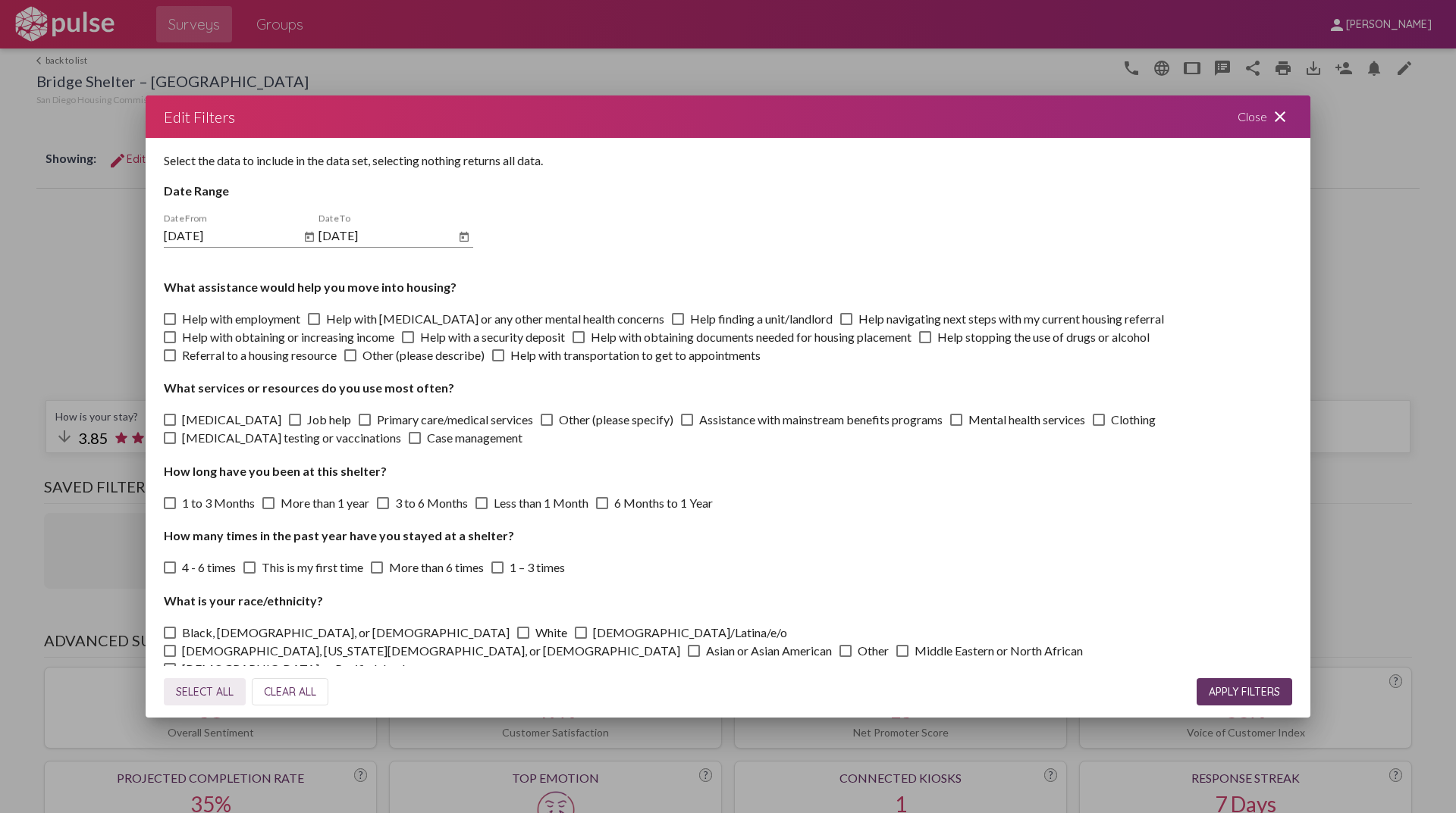
checkbox input "true"
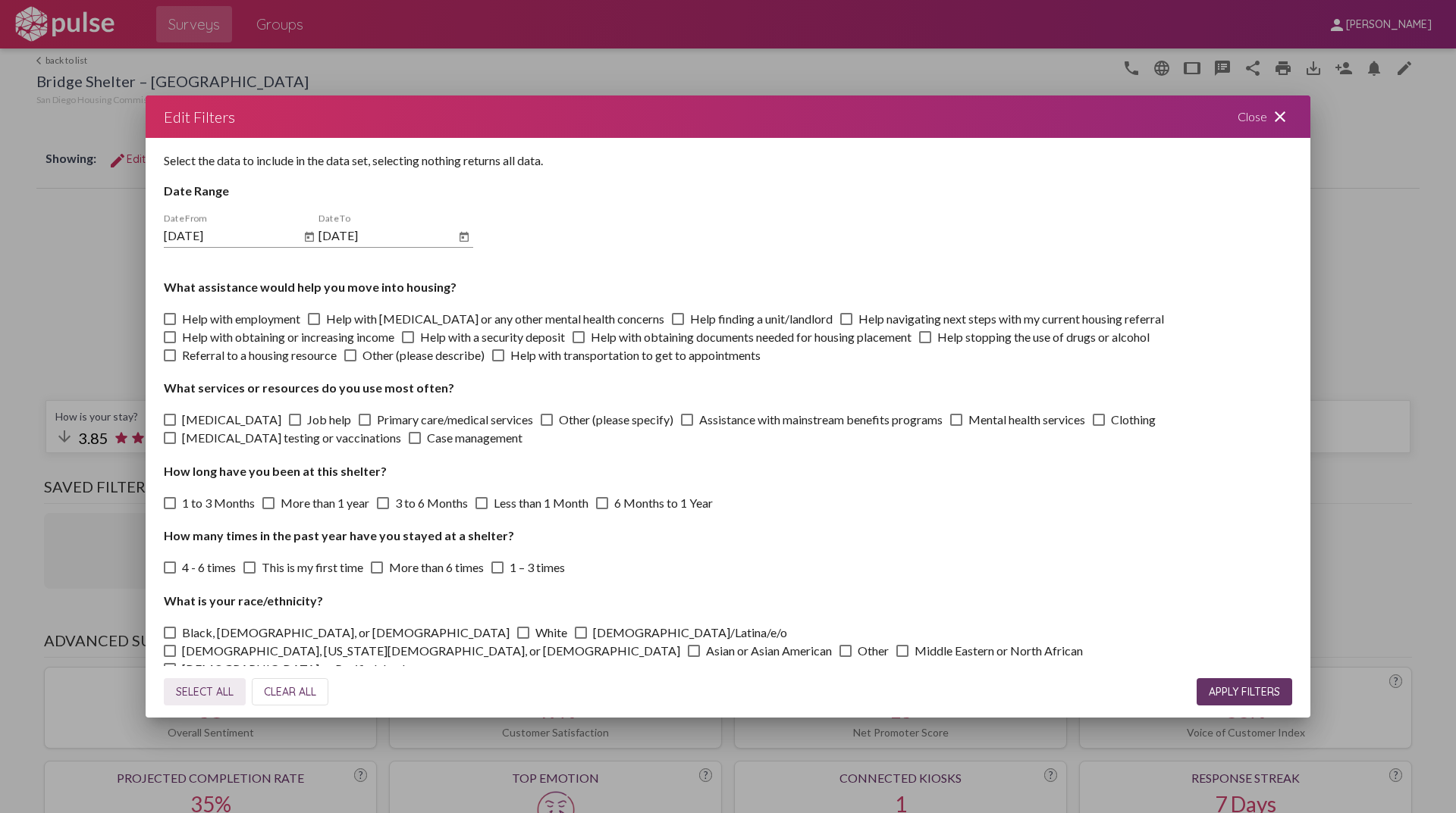
checkbox input "true"
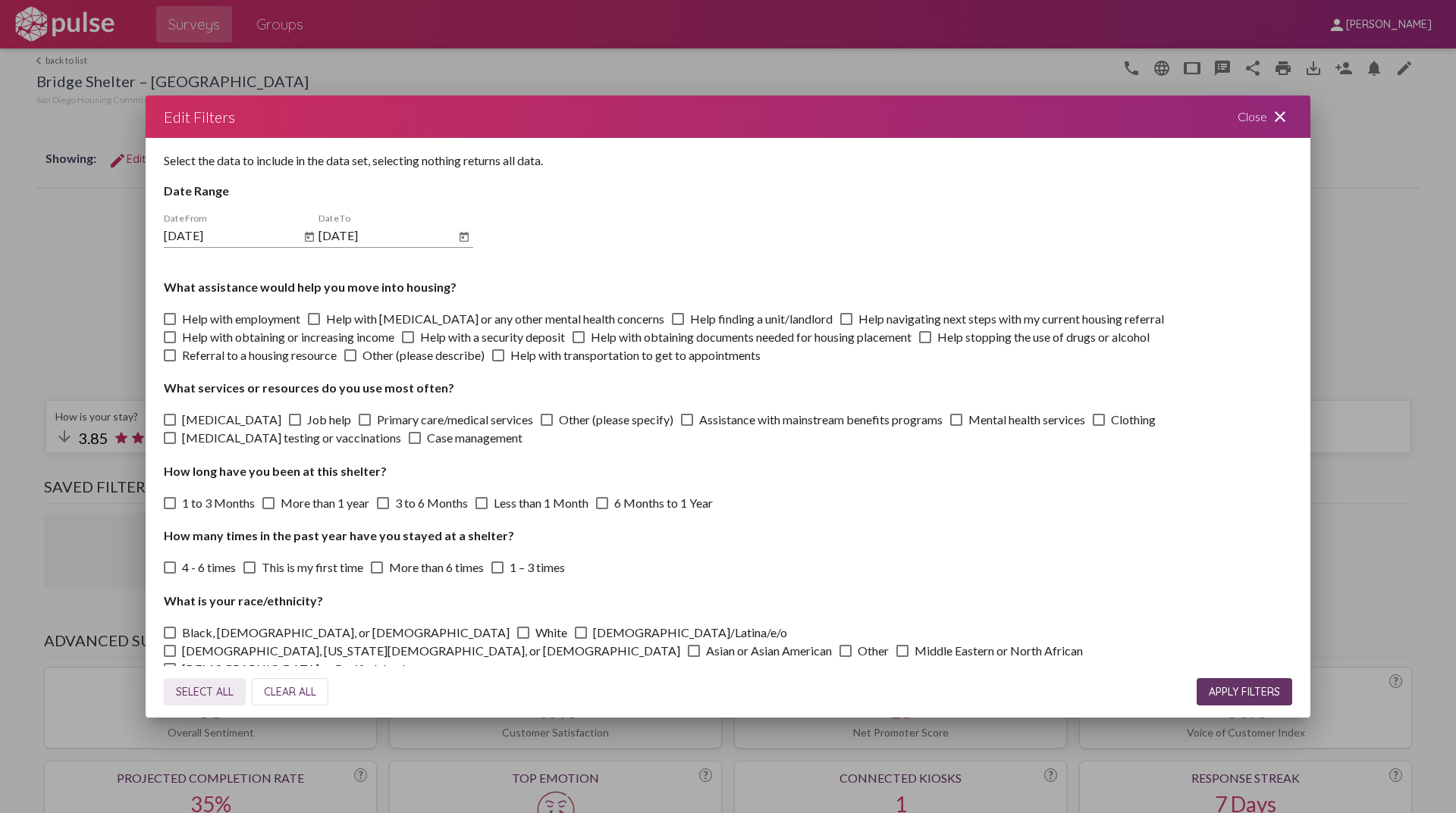
checkbox input "true"
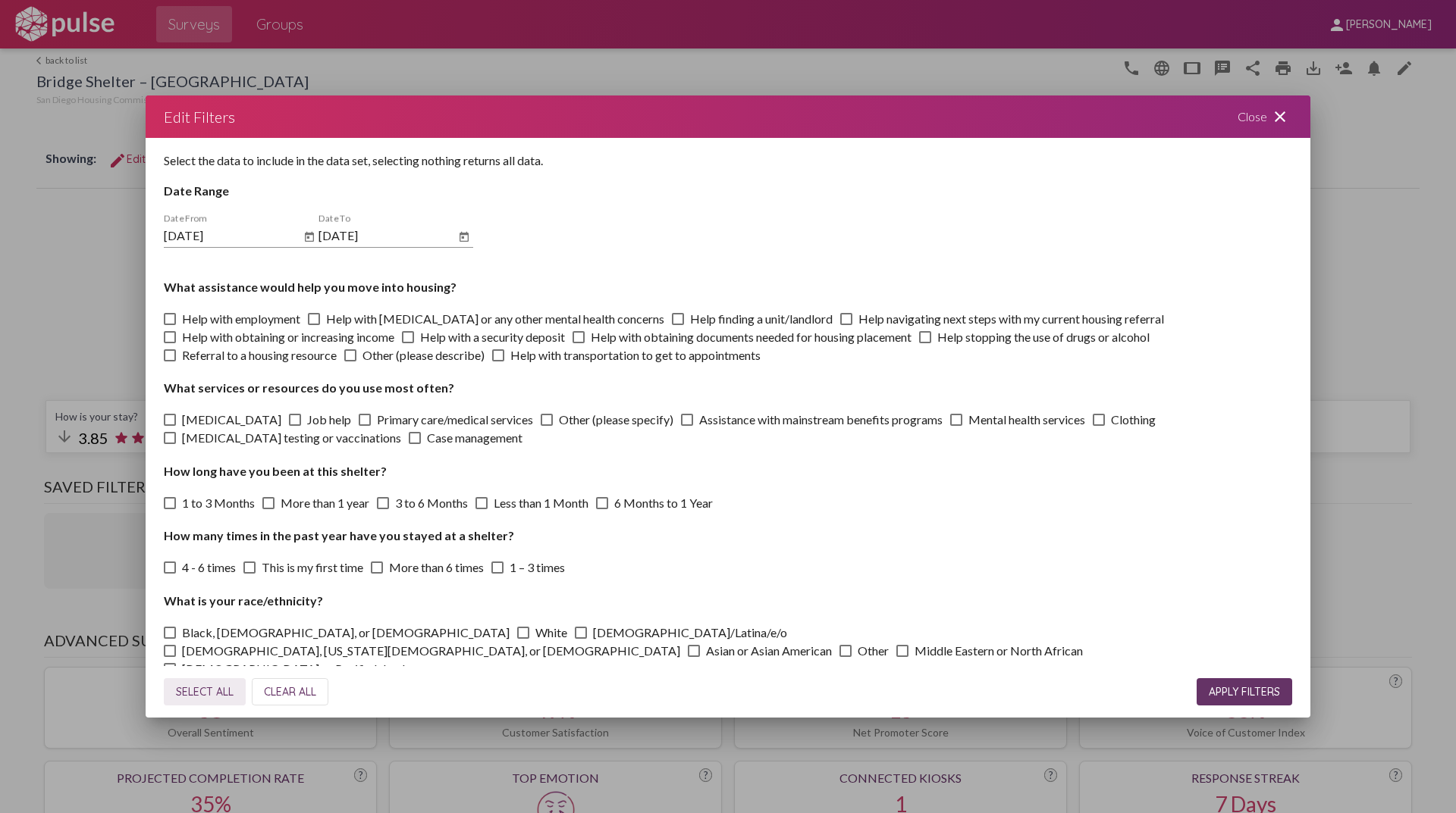
checkbox input "true"
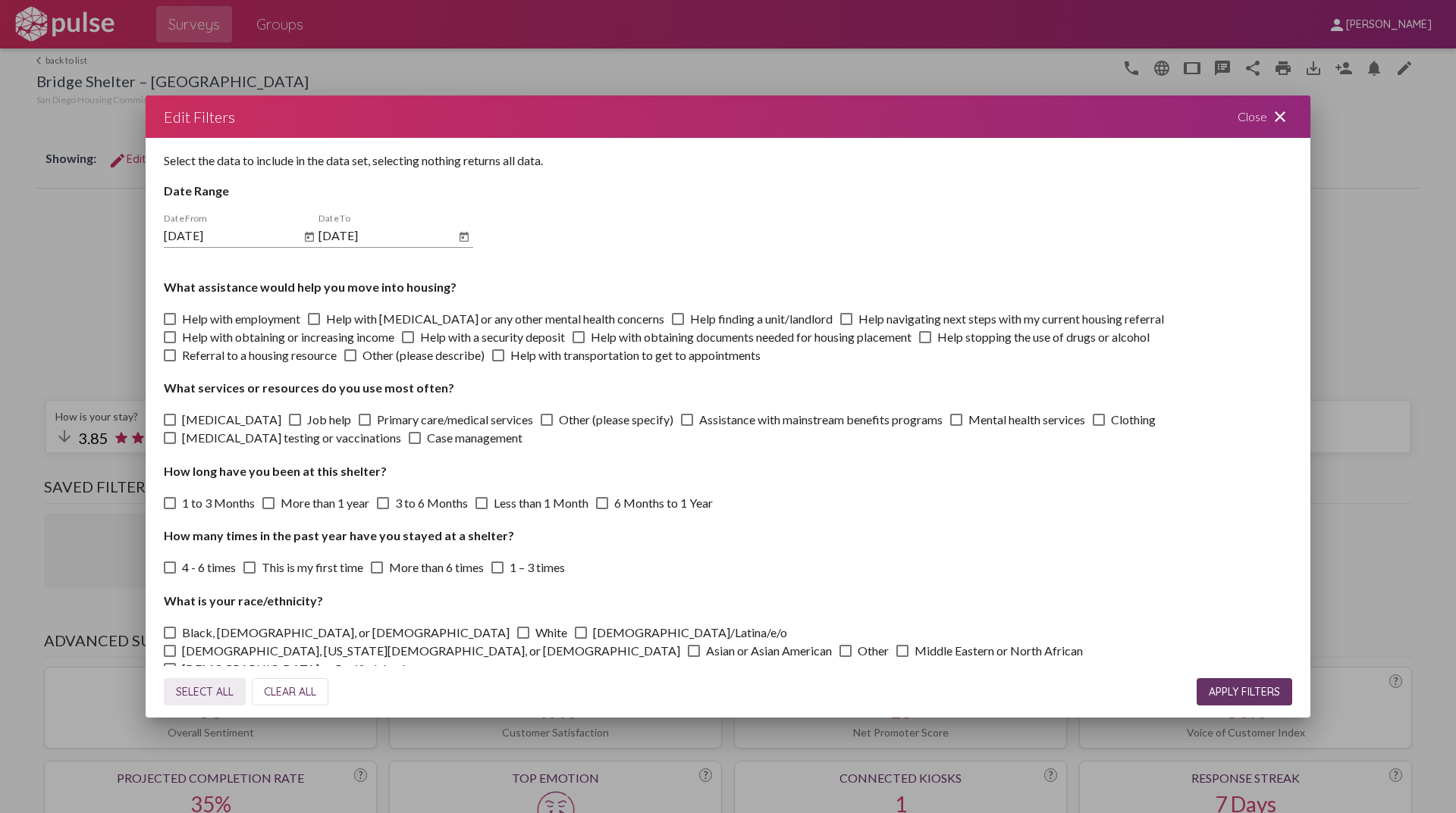
checkbox input "true"
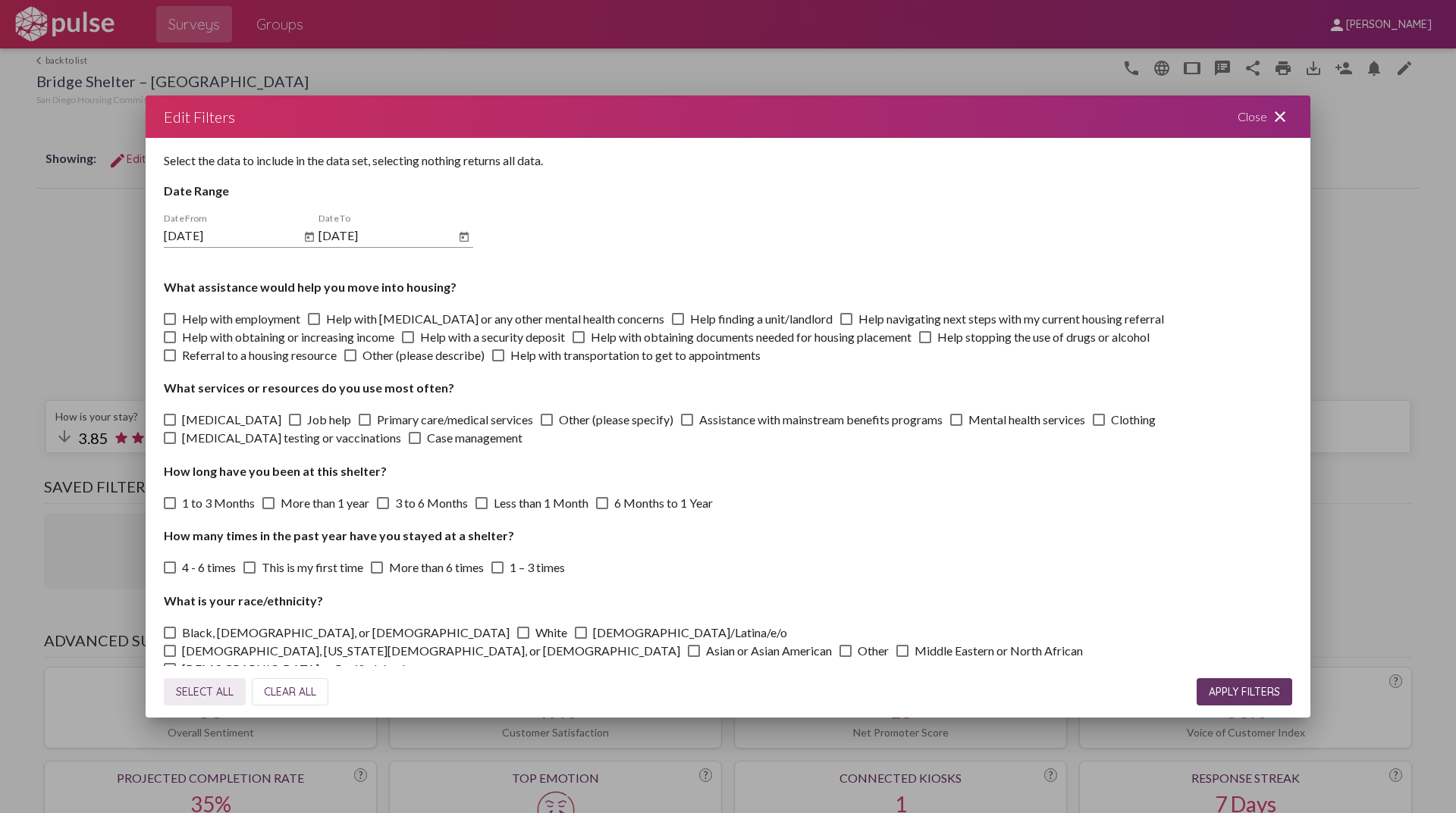
checkbox input "true"
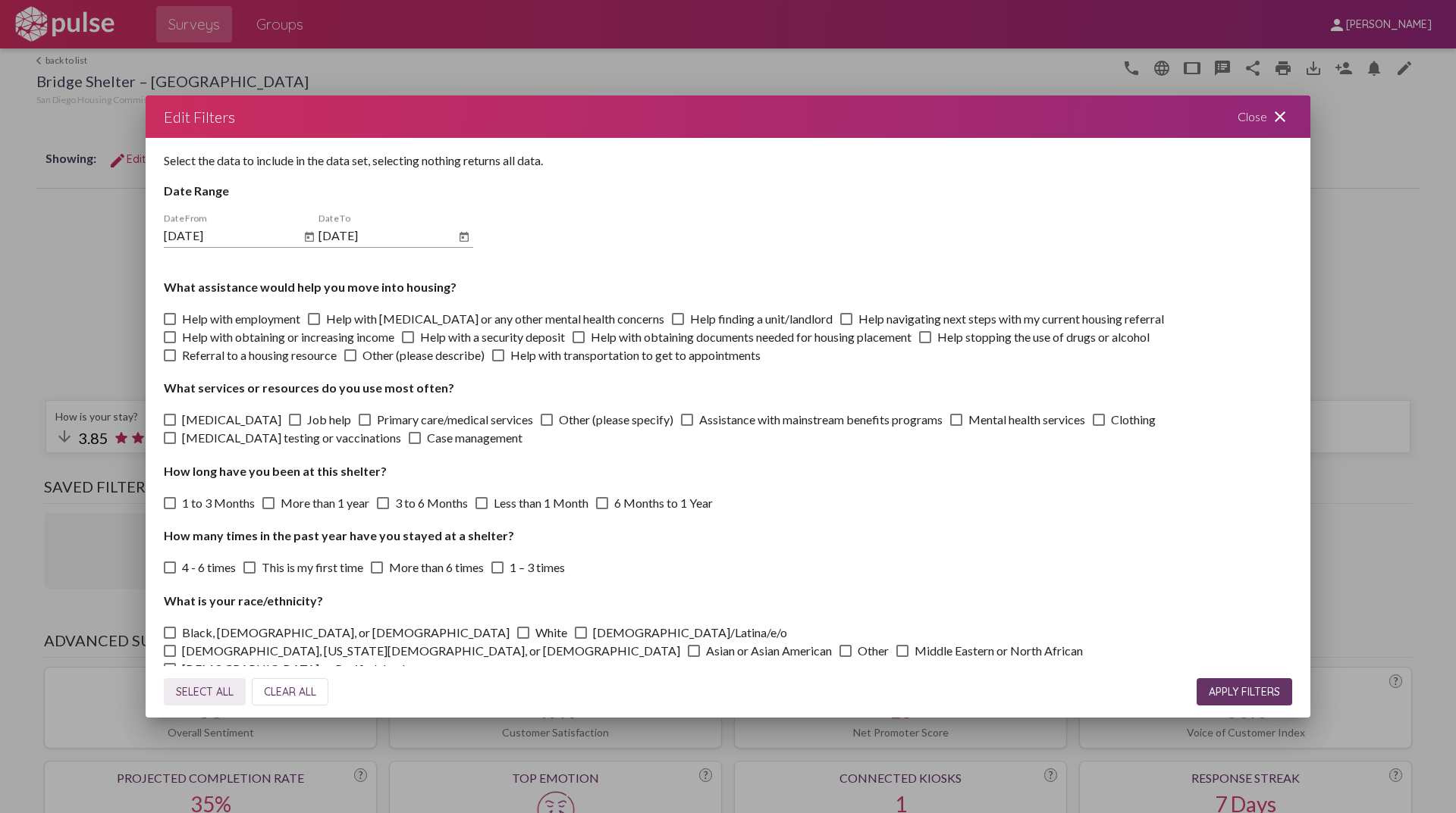
checkbox input "true"
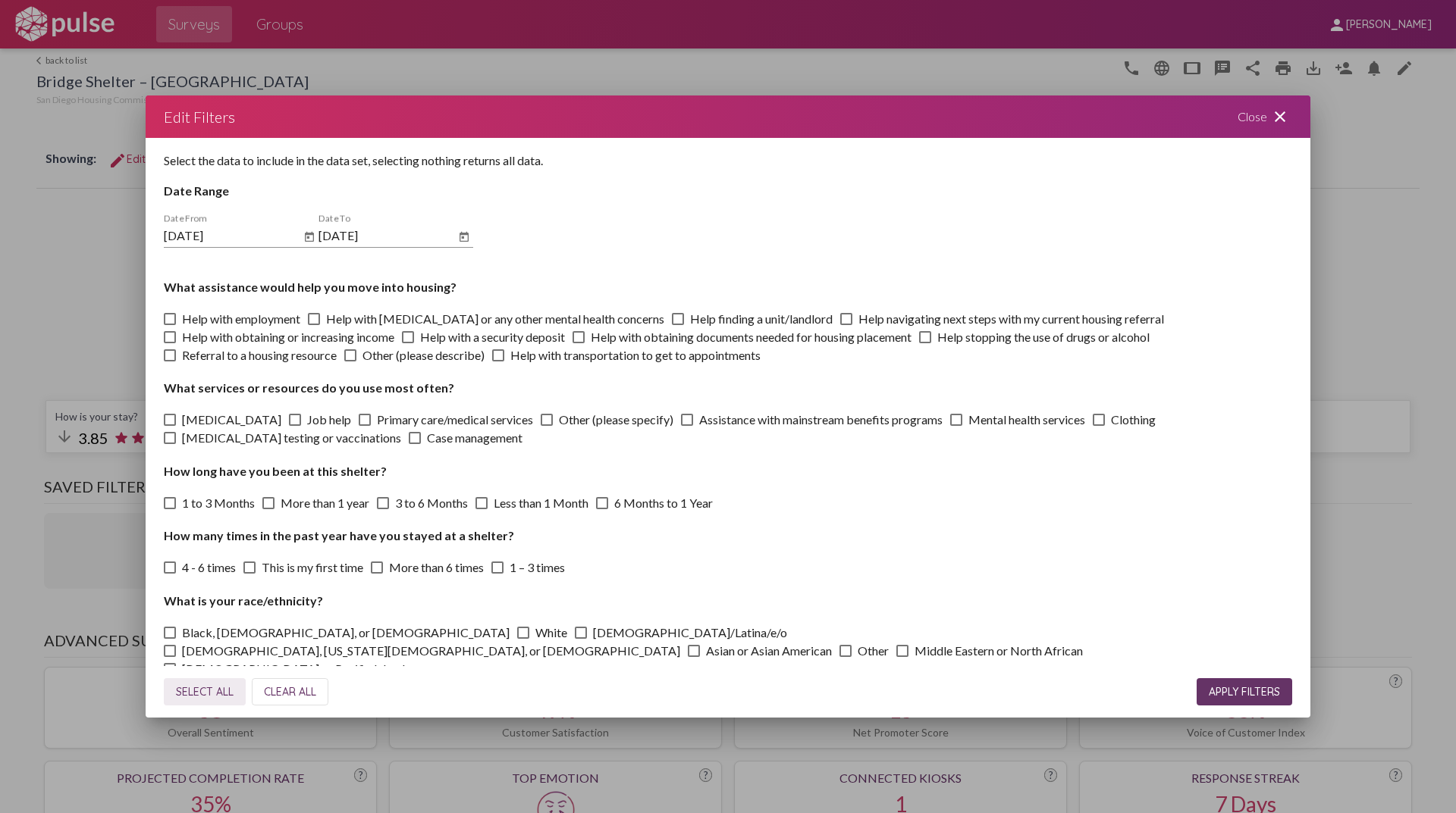
checkbox input "true"
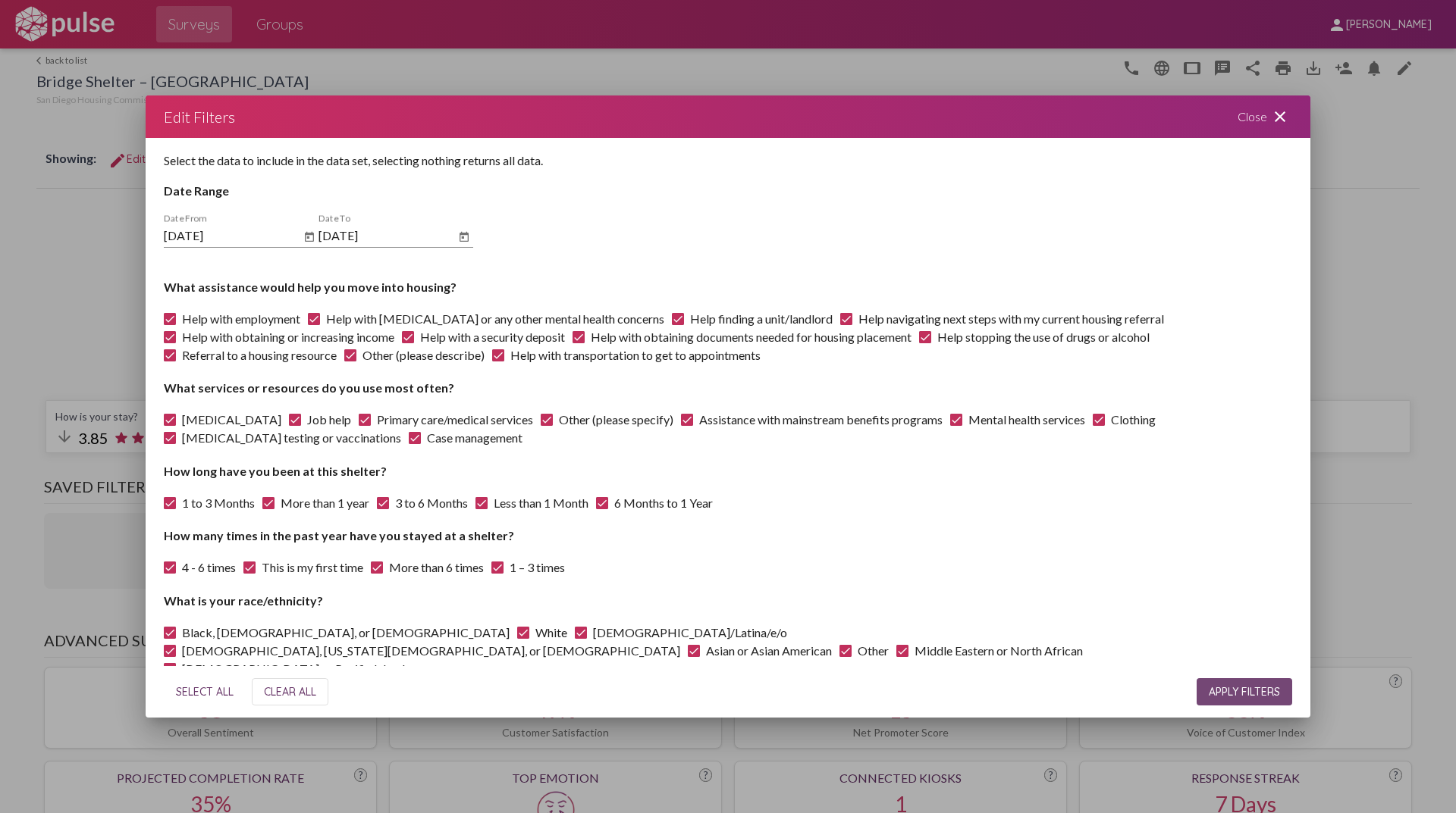
click at [1217, 691] on span "APPLY FILTERS" at bounding box center [1244, 692] width 72 height 13
